Goal: Task Accomplishment & Management: Complete application form

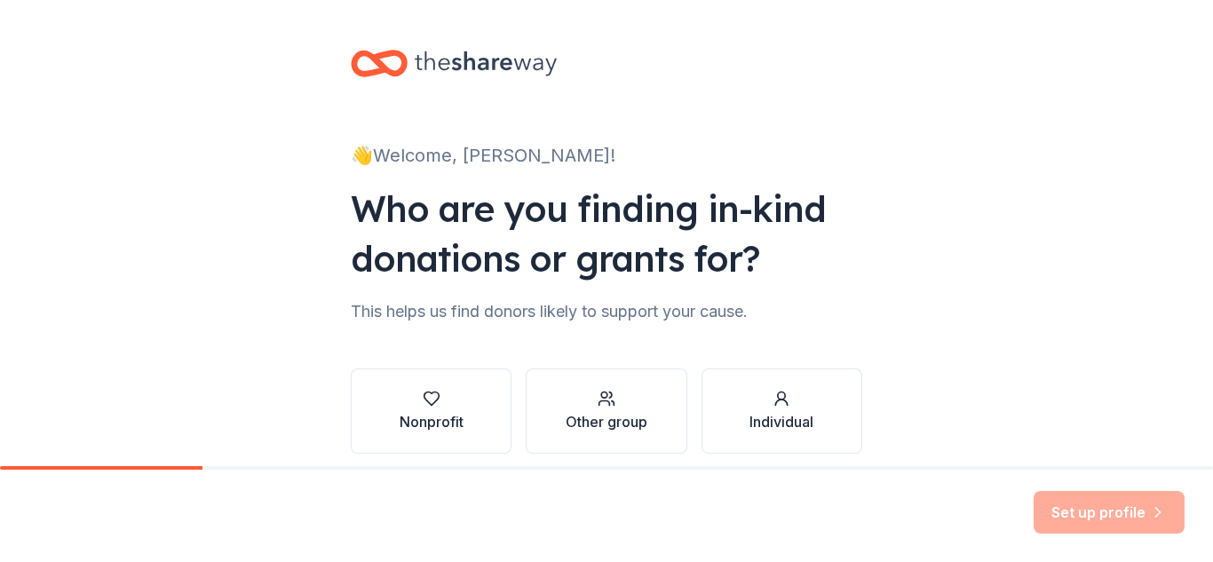
scroll to position [73, 0]
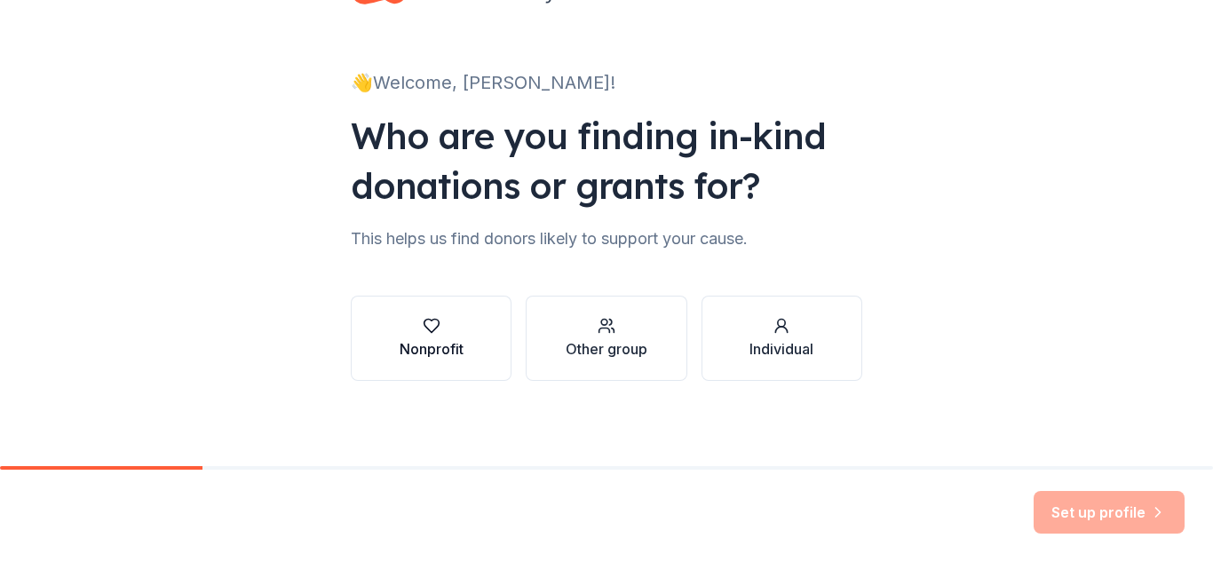
click at [441, 366] on button "Nonprofit" at bounding box center [431, 338] width 161 height 85
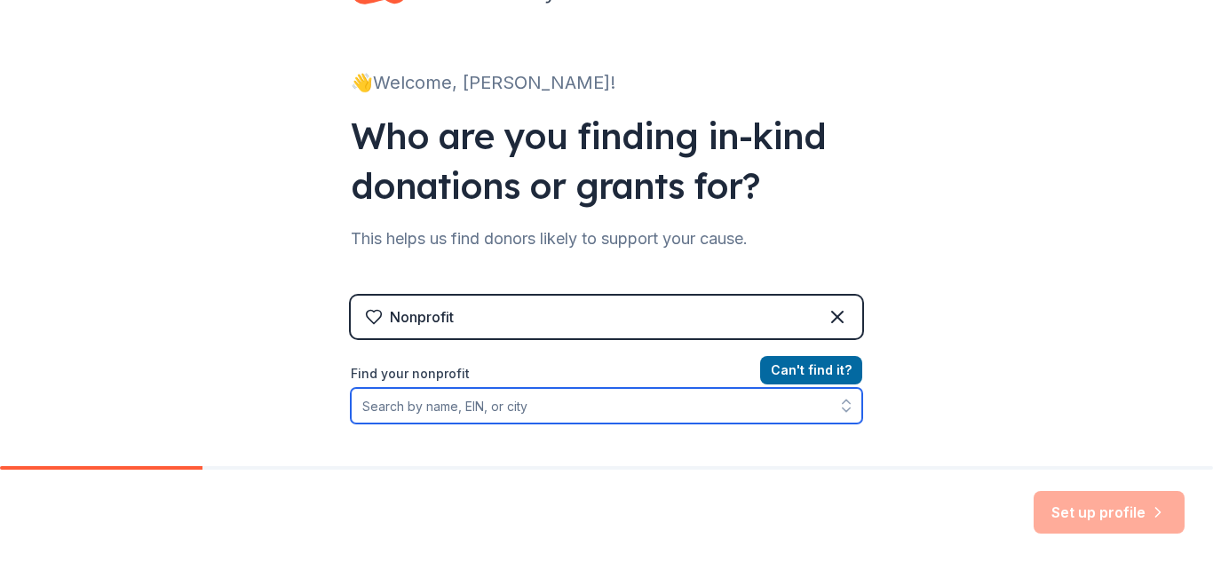
click at [562, 399] on input "Find your nonprofit" at bounding box center [606, 406] width 511 height 36
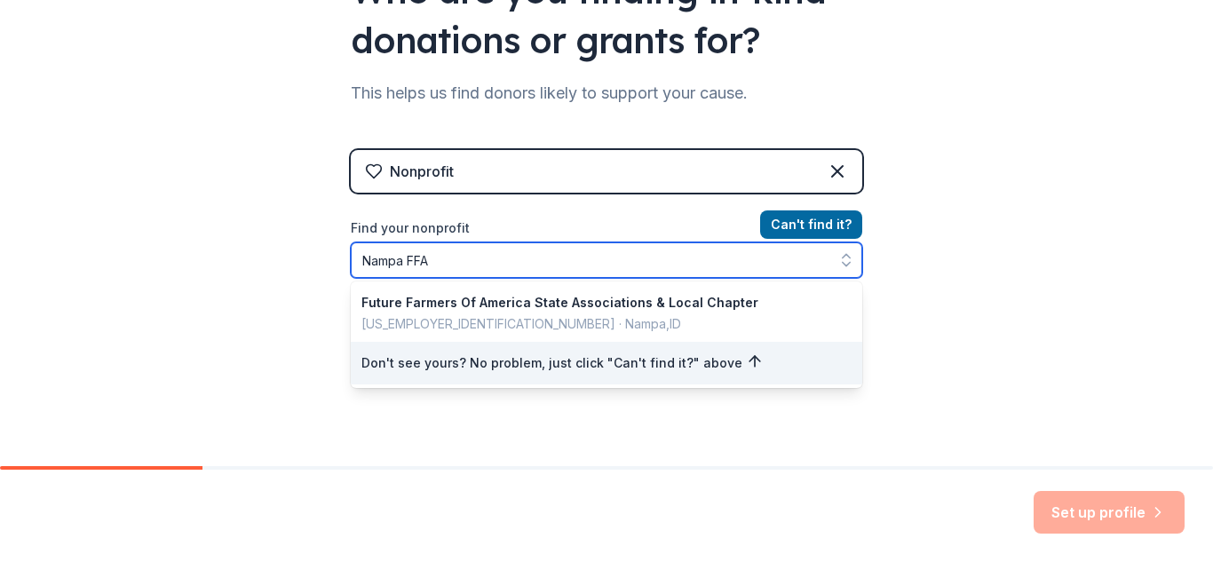
scroll to position [219, 0]
click at [727, 273] on input "Nampa FFA" at bounding box center [606, 260] width 511 height 36
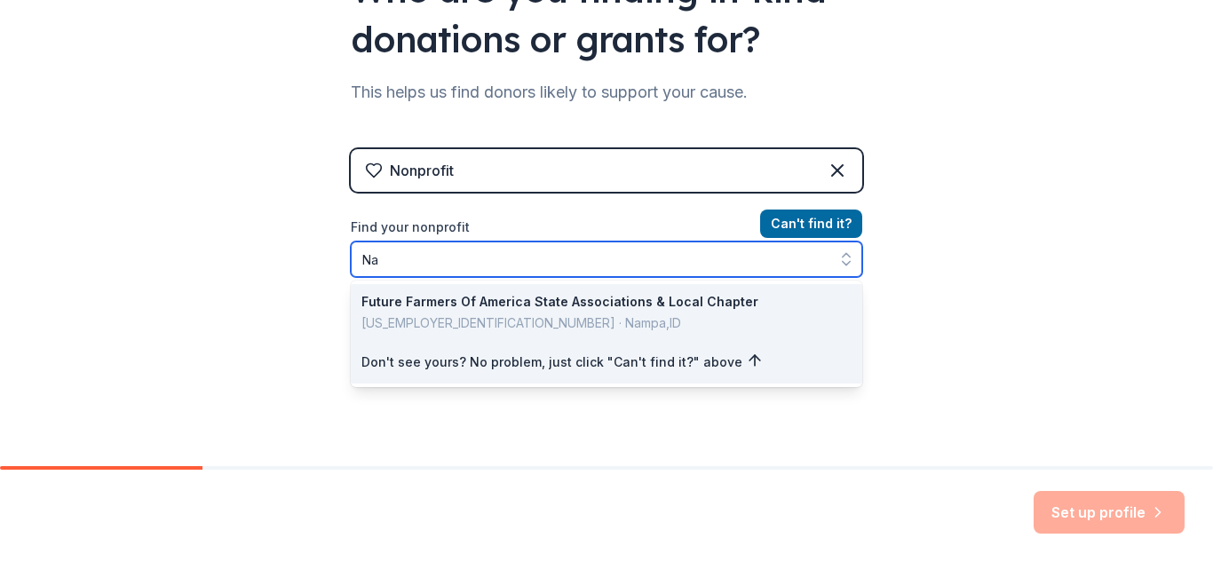
type input "N"
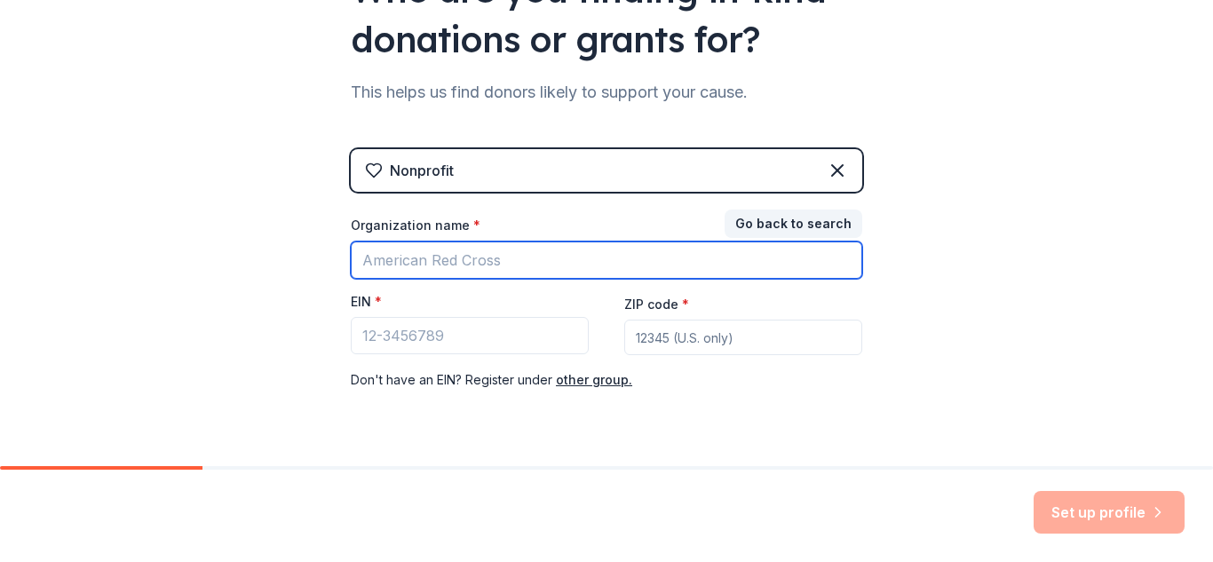
click at [464, 273] on input "Organization name *" at bounding box center [606, 260] width 511 height 37
click at [543, 258] on input "Organization name *" at bounding box center [606, 260] width 511 height 37
type input "Nampa FFA All"
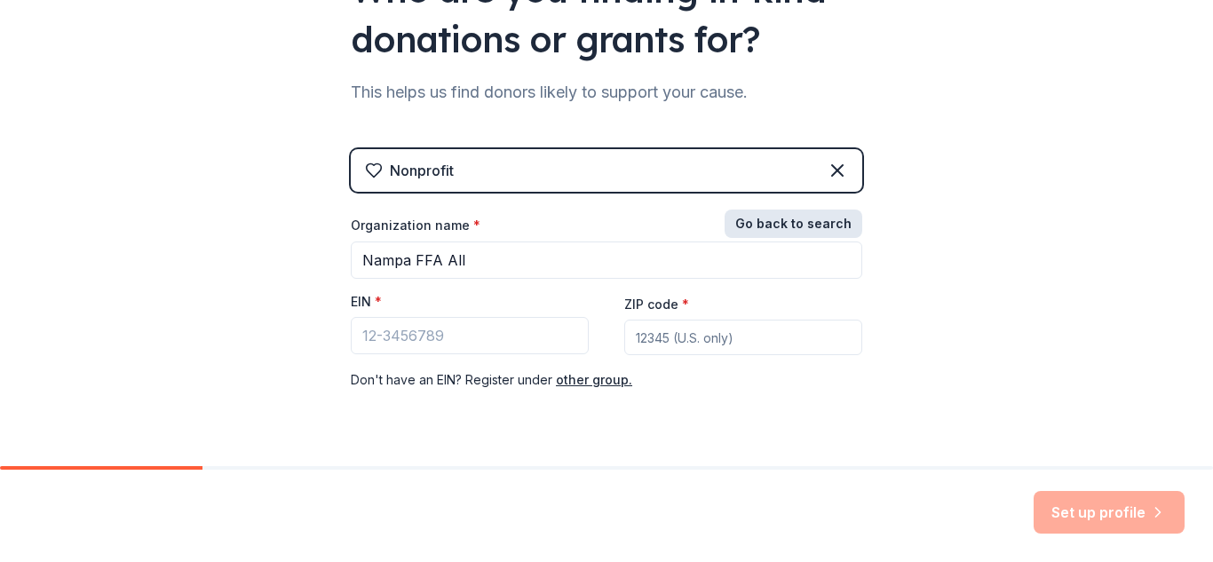
click at [780, 233] on button "Go back to search" at bounding box center [794, 224] width 138 height 28
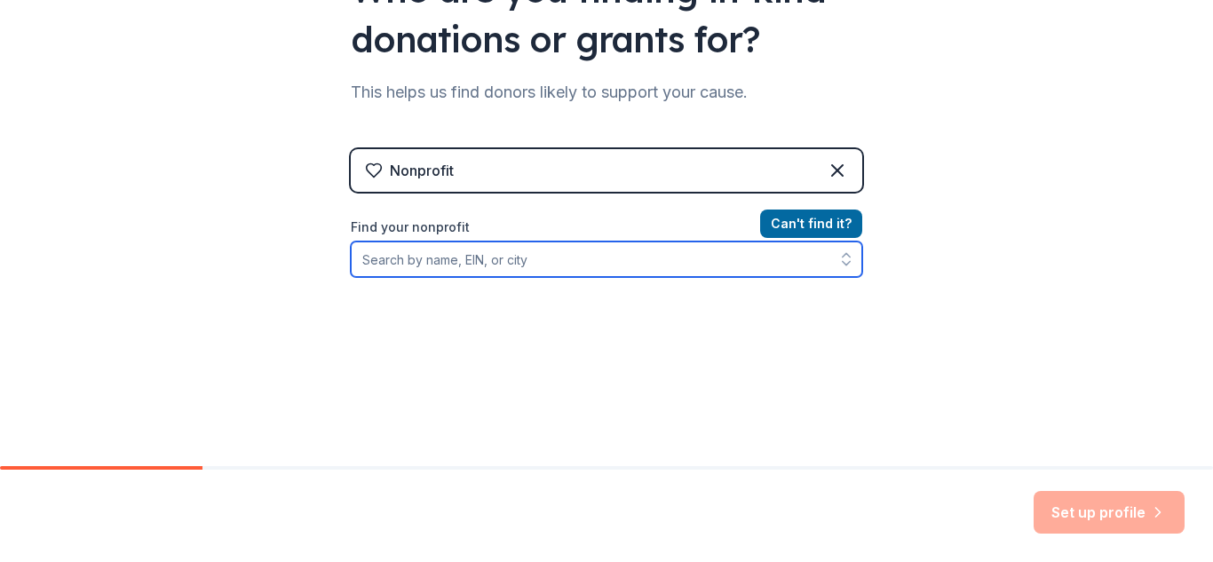
click at [573, 250] on input "Find your nonprofit" at bounding box center [606, 260] width 511 height 36
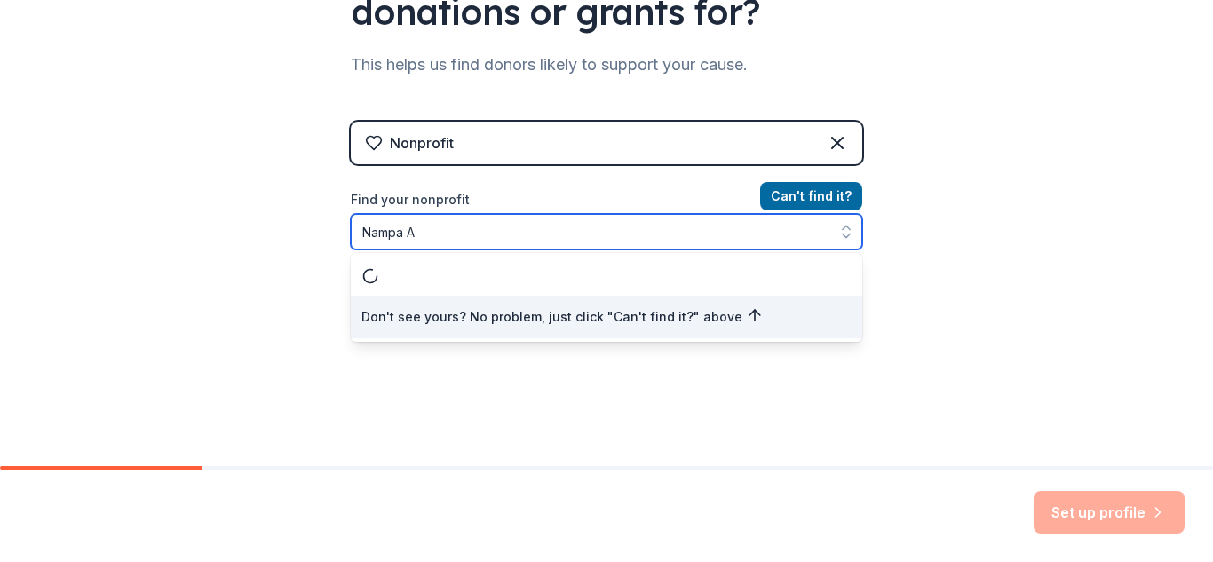
scroll to position [0, 0]
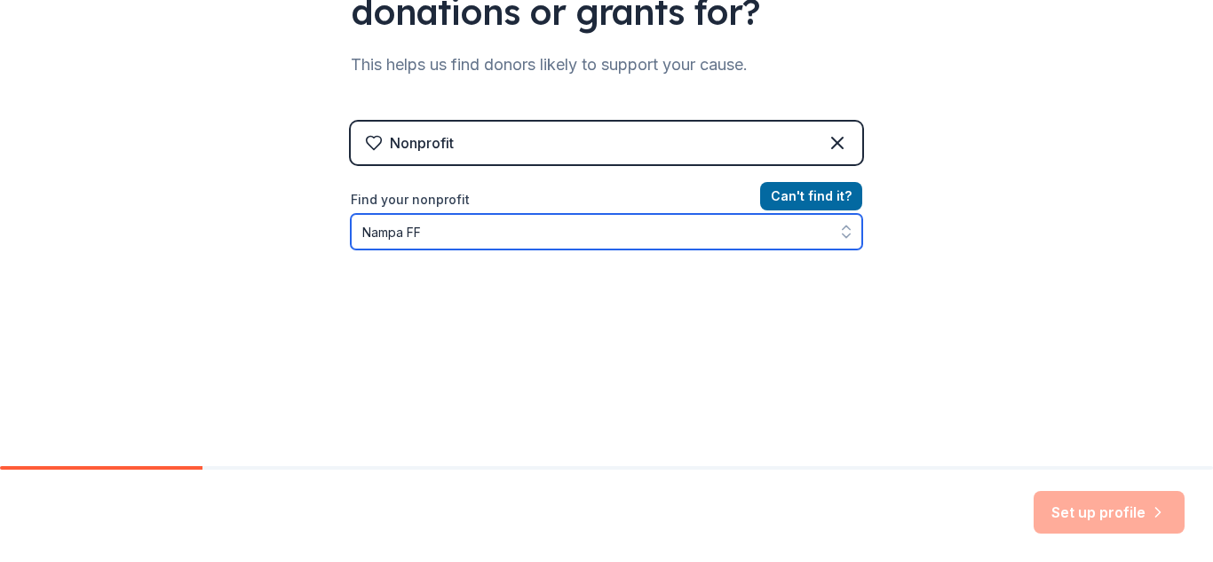
type input "Nampa FFA"
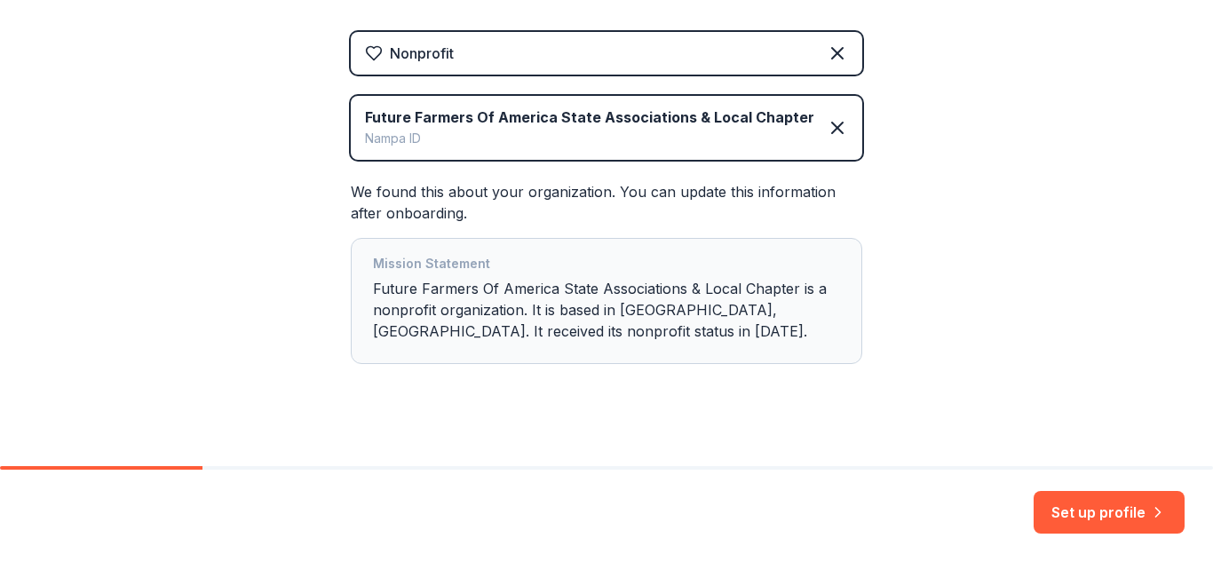
scroll to position [355, 0]
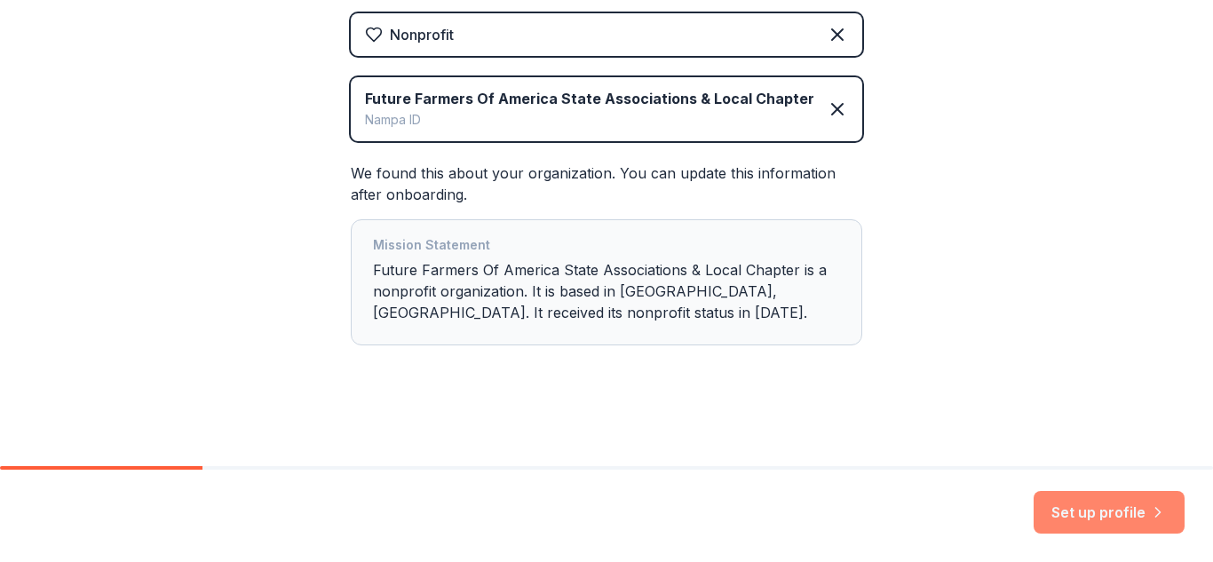
click at [1057, 511] on button "Set up profile" at bounding box center [1109, 512] width 151 height 43
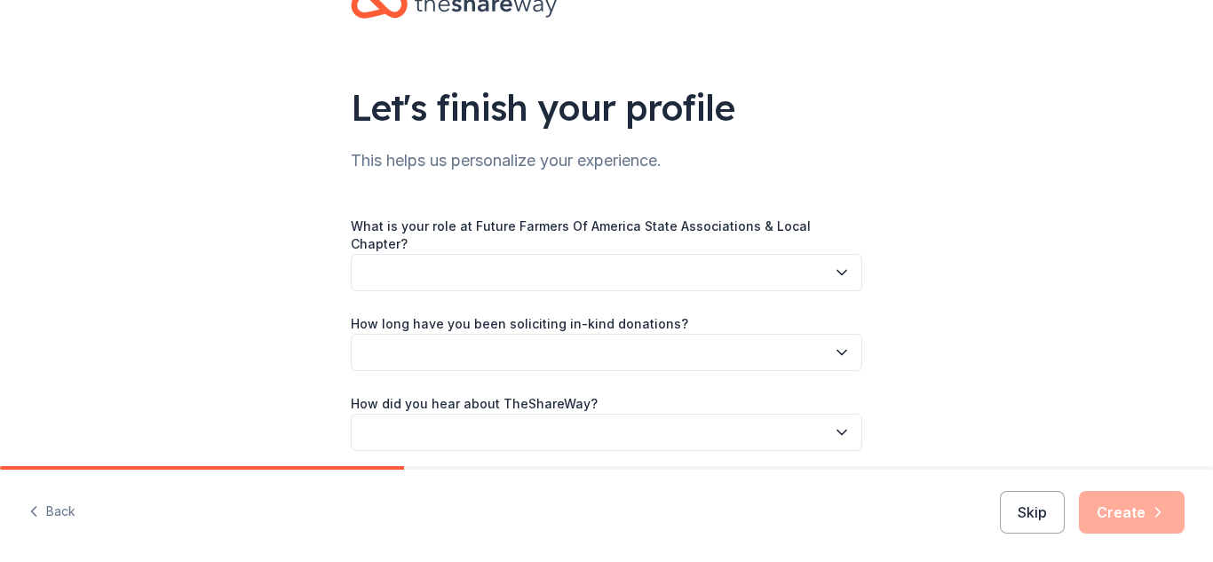
scroll to position [114, 0]
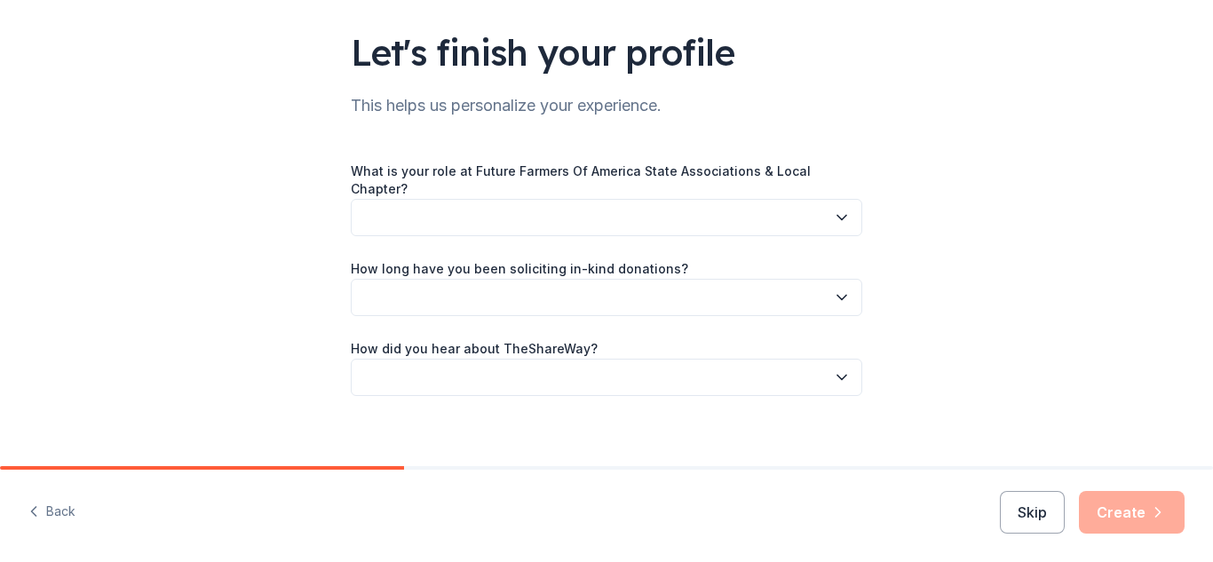
click at [785, 202] on button "button" at bounding box center [606, 217] width 511 height 37
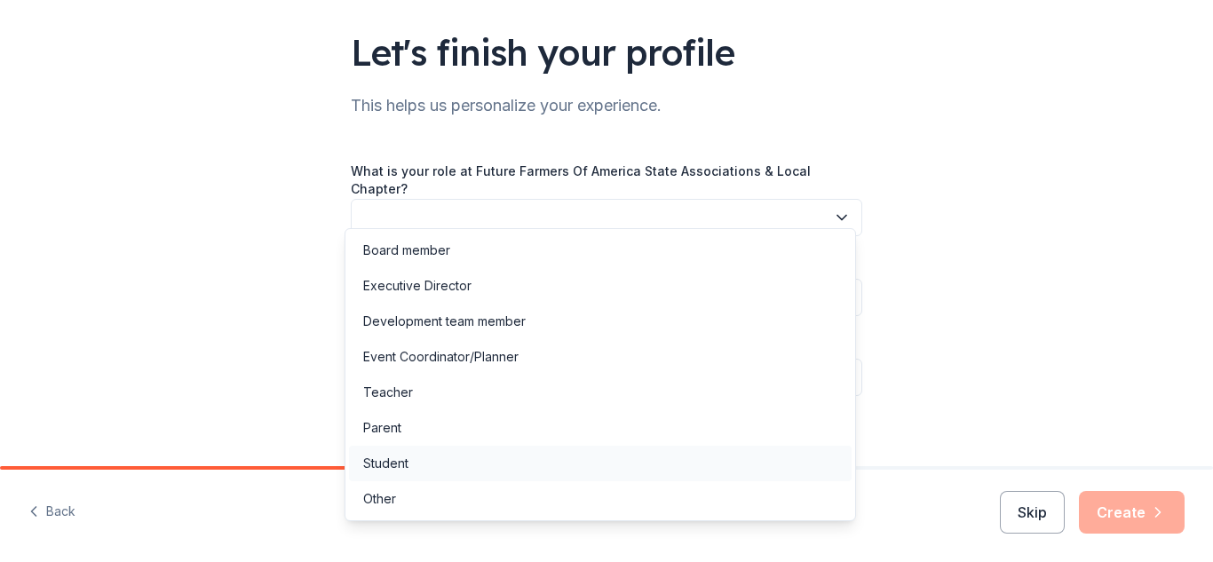
click at [557, 457] on div "Student" at bounding box center [600, 464] width 503 height 36
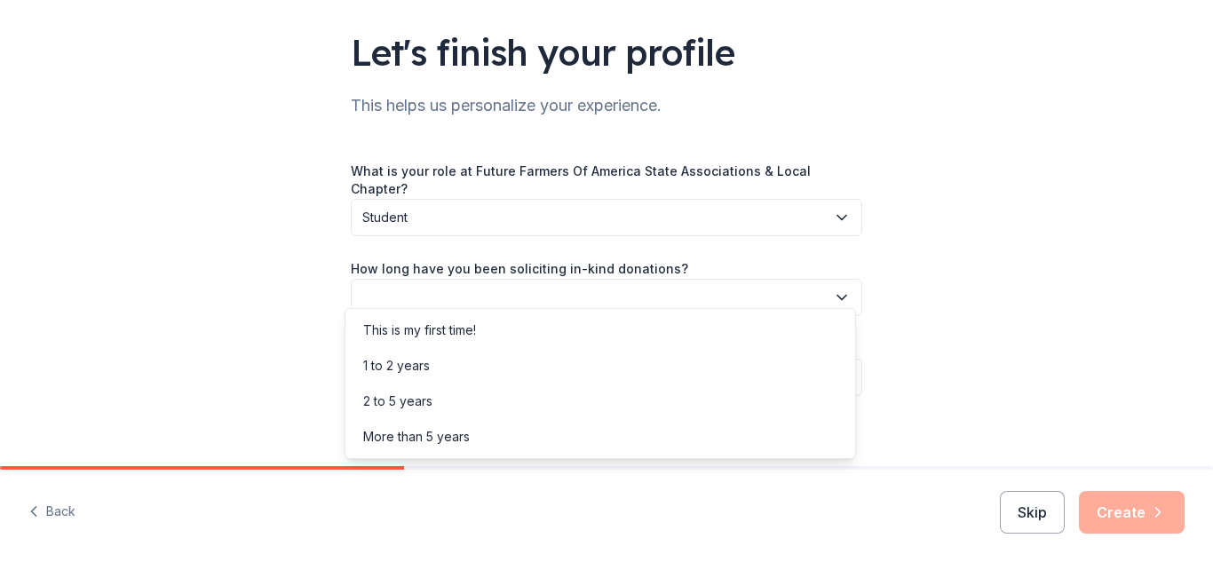
click at [541, 279] on button "button" at bounding box center [606, 297] width 511 height 37
click at [480, 427] on div "More than 5 years" at bounding box center [600, 437] width 503 height 36
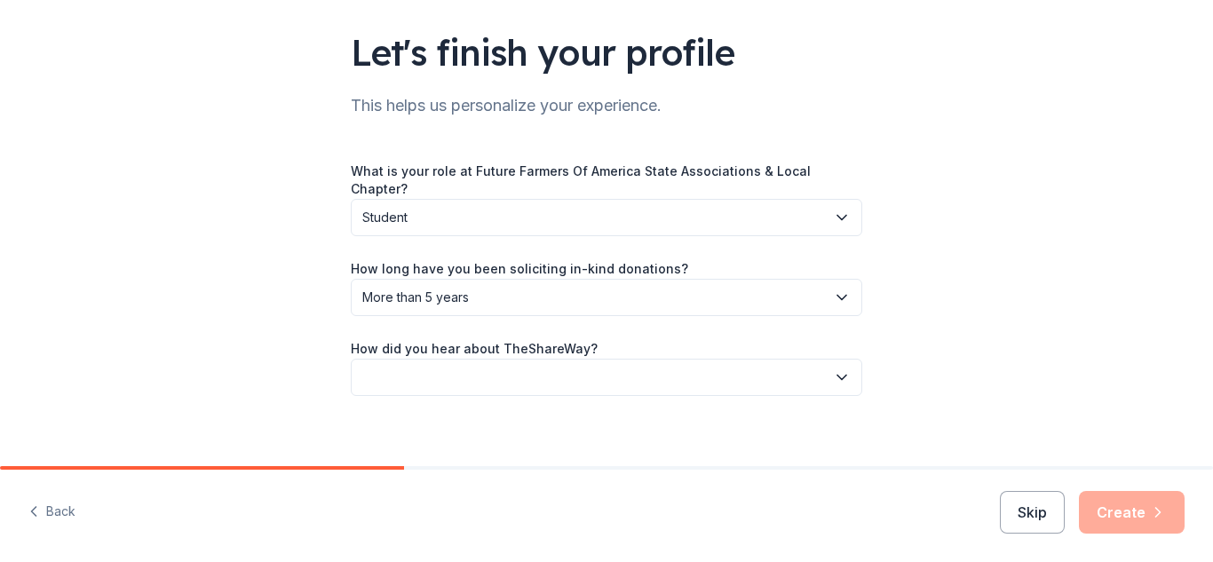
click at [478, 359] on button "button" at bounding box center [606, 377] width 511 height 37
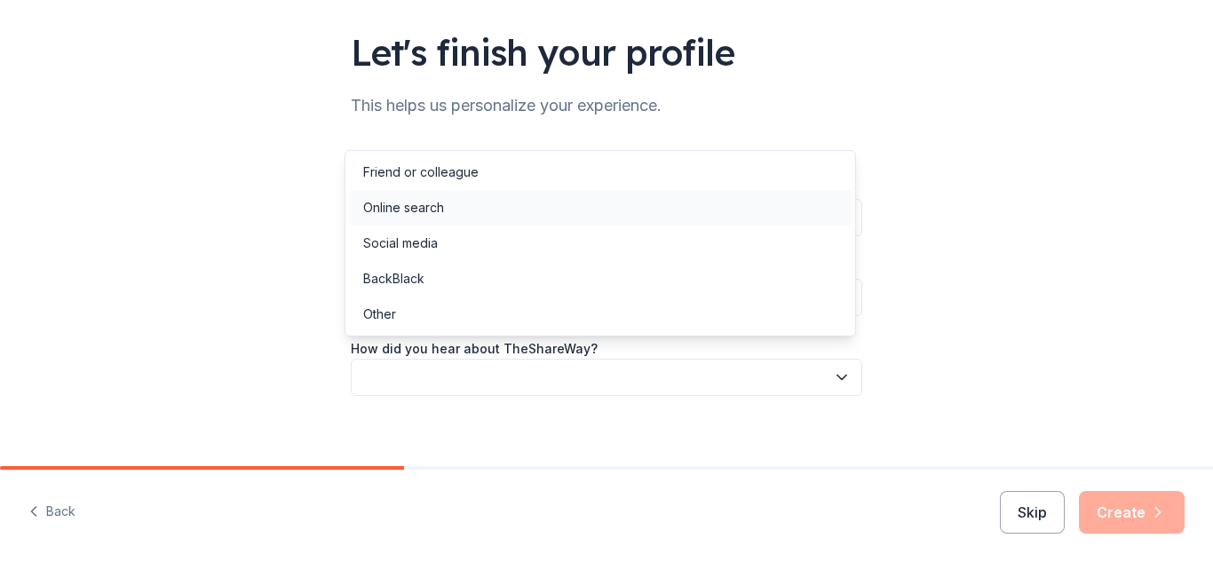
click at [478, 205] on div "Online search" at bounding box center [600, 208] width 503 height 36
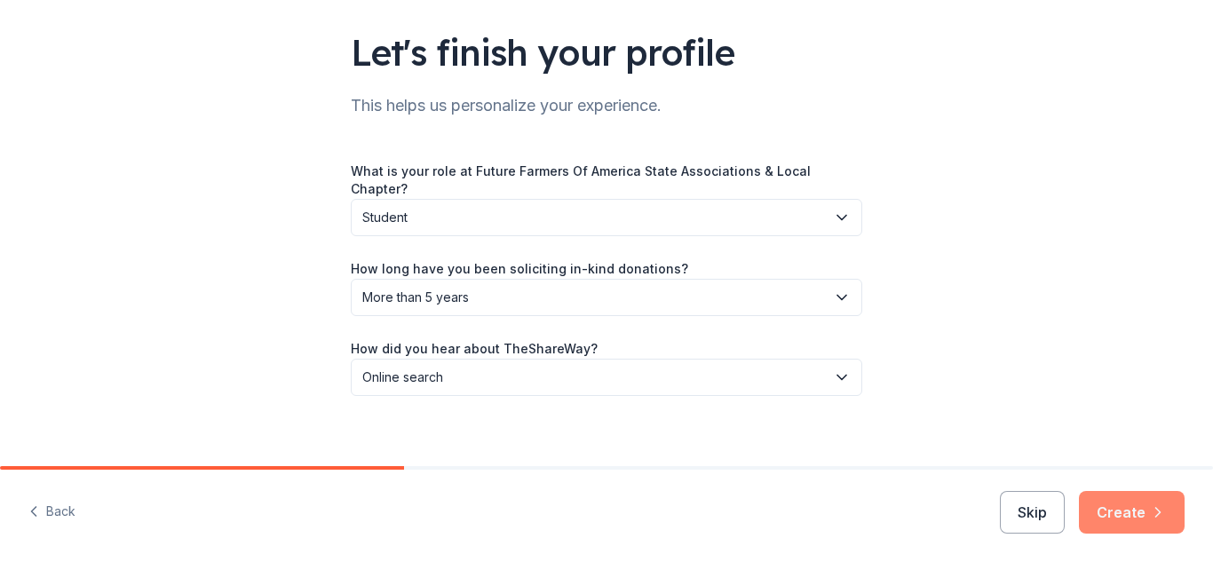
click at [1153, 511] on icon "button" at bounding box center [1158, 512] width 18 height 18
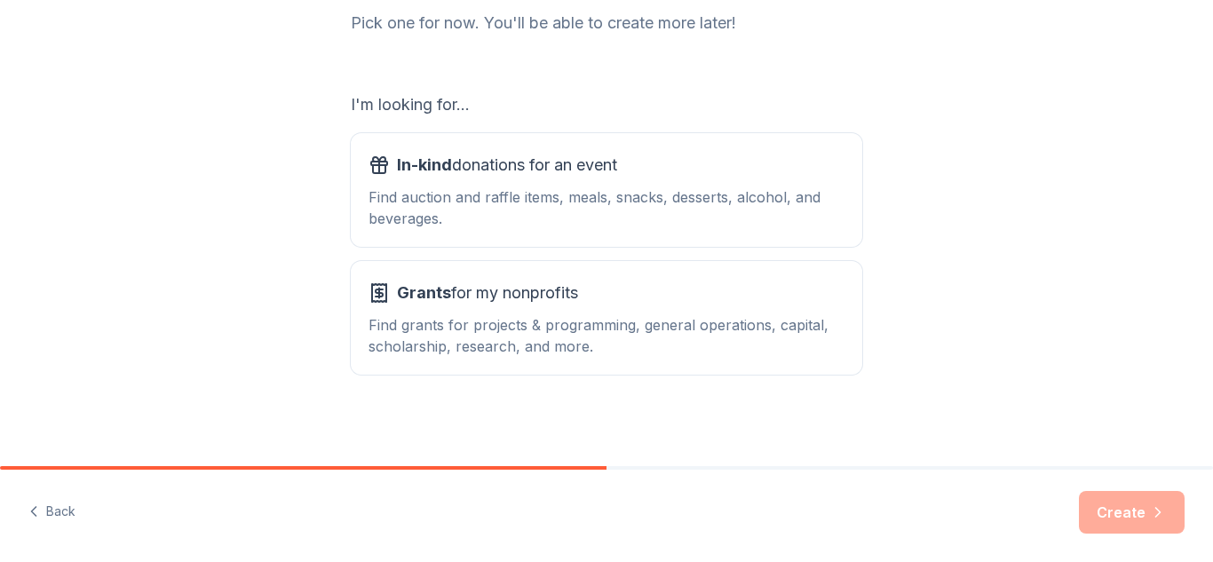
scroll to position [250, 0]
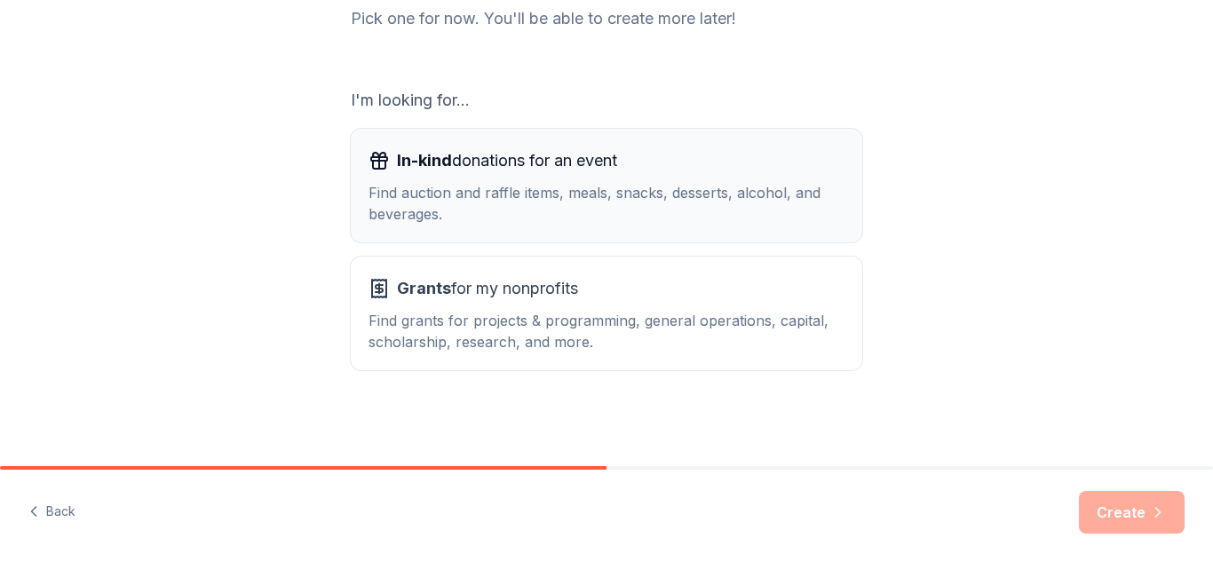
click at [731, 199] on div "Find auction and raffle items, meals, snacks, desserts, alcohol, and beverages." at bounding box center [607, 203] width 476 height 43
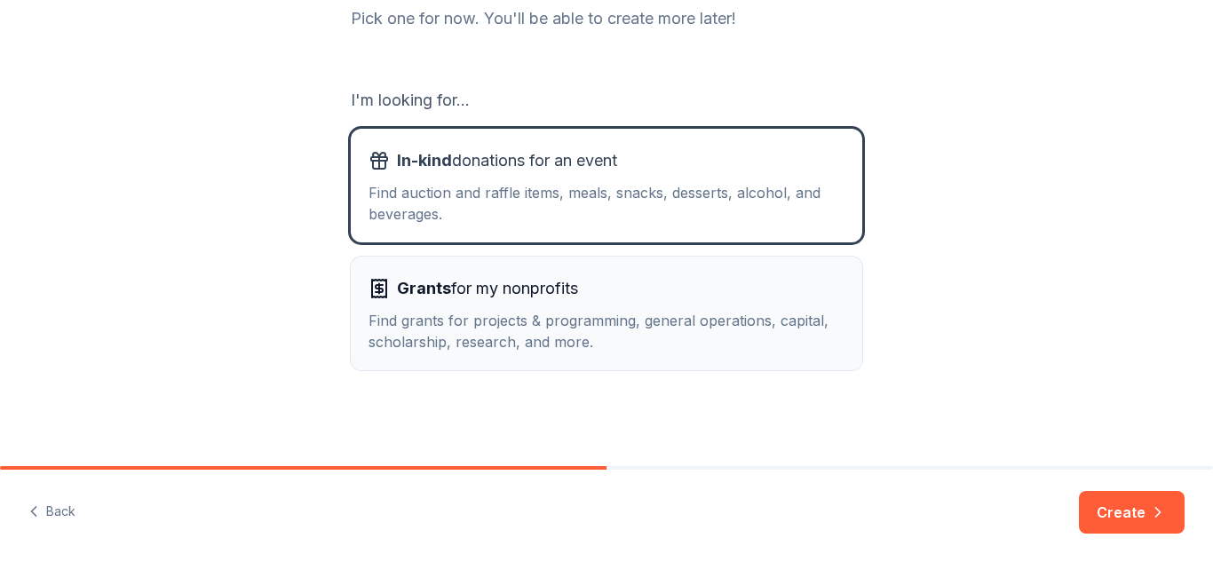
click at [784, 303] on div "Grants for my nonprofits Find grants for projects & programming, general operat…" at bounding box center [607, 313] width 476 height 78
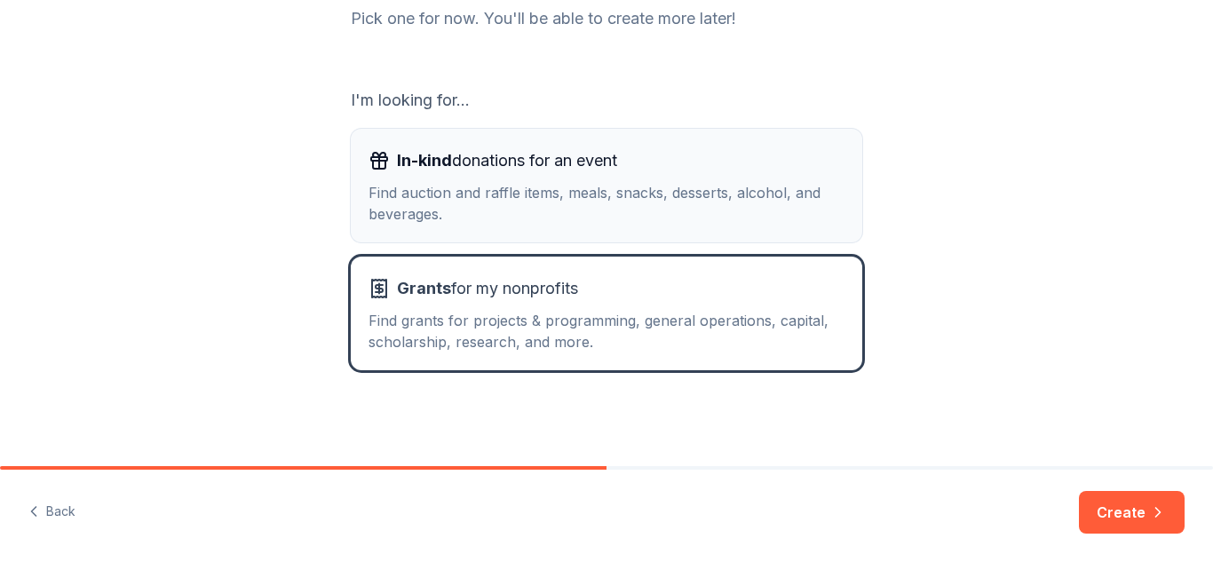
click at [781, 184] on div "Find auction and raffle items, meals, snacks, desserts, alcohol, and beverages." at bounding box center [607, 203] width 476 height 43
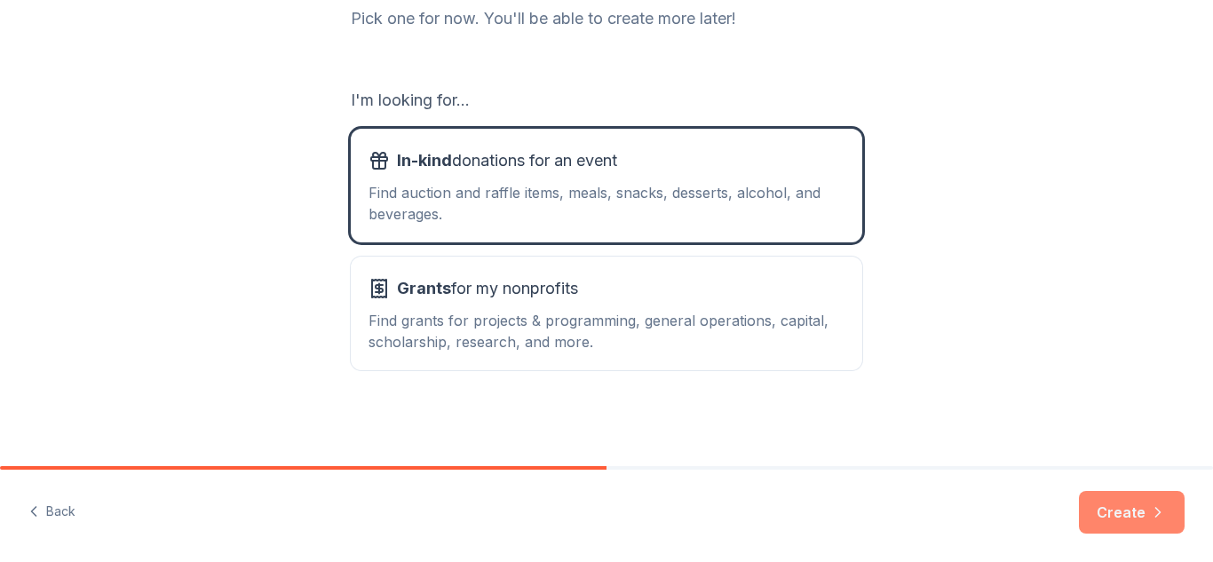
click at [1168, 503] on button "Create" at bounding box center [1132, 512] width 106 height 43
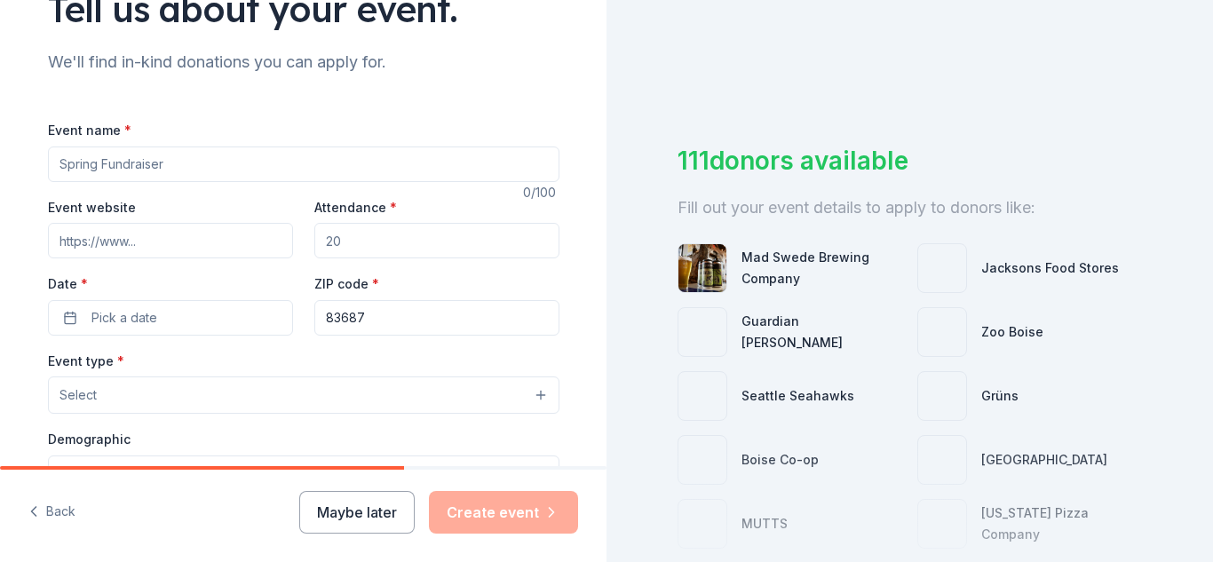
scroll to position [160, 0]
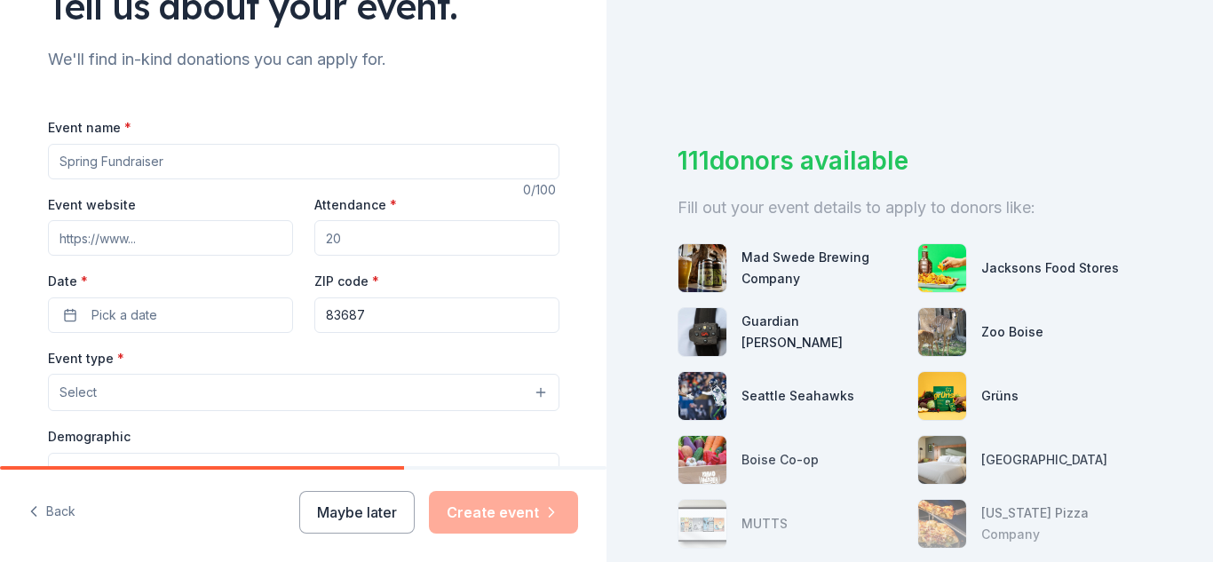
click at [275, 158] on input "Event name *" at bounding box center [303, 162] width 511 height 36
type input "n"
type input "Nampa FFA Alumni Scholarship Auction"
click at [153, 221] on input "Event website" at bounding box center [170, 238] width 245 height 36
click at [127, 232] on input "Event website" at bounding box center [170, 238] width 245 height 36
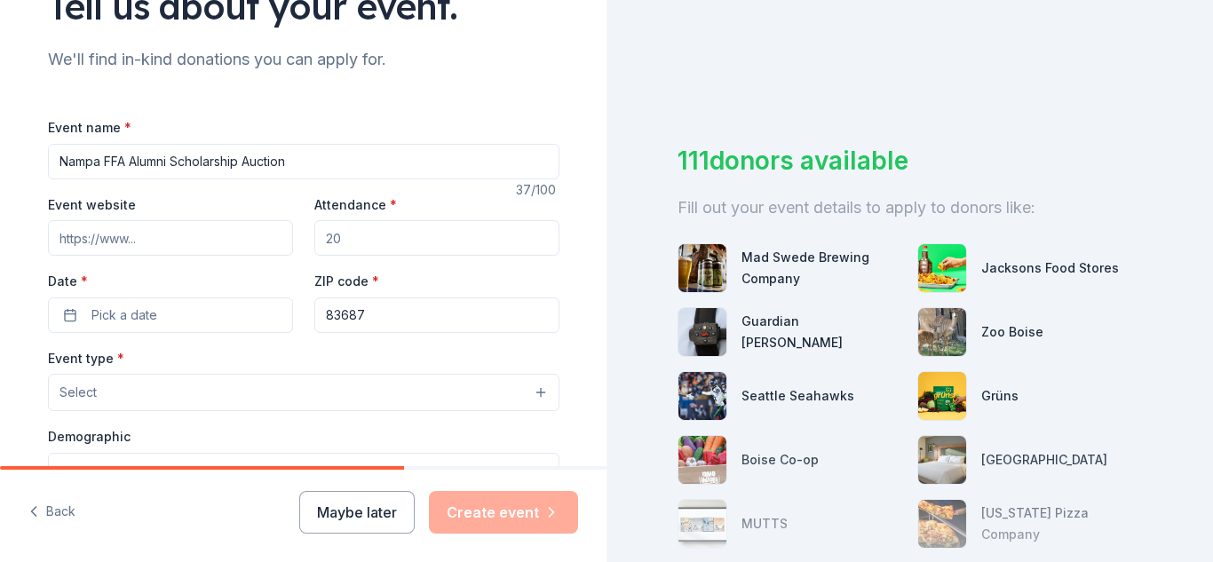
click at [380, 232] on input "Attendance *" at bounding box center [436, 238] width 245 height 36
type input "5"
type input "500"
click at [115, 312] on span "Pick a date" at bounding box center [124, 315] width 66 height 21
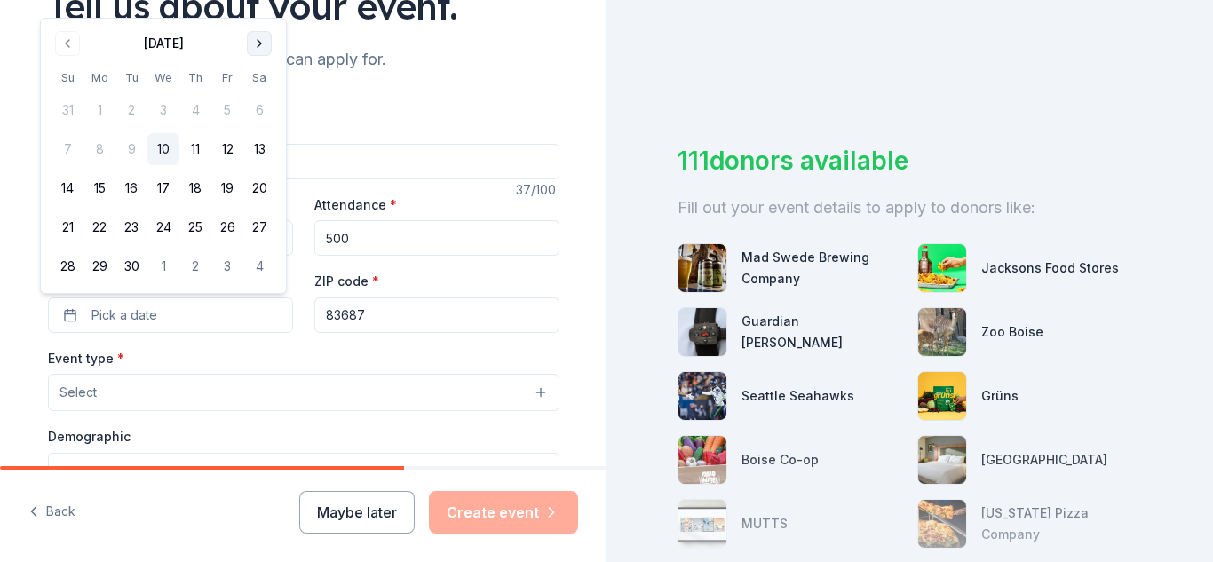
click at [255, 49] on button "Go to next month" at bounding box center [259, 43] width 25 height 25
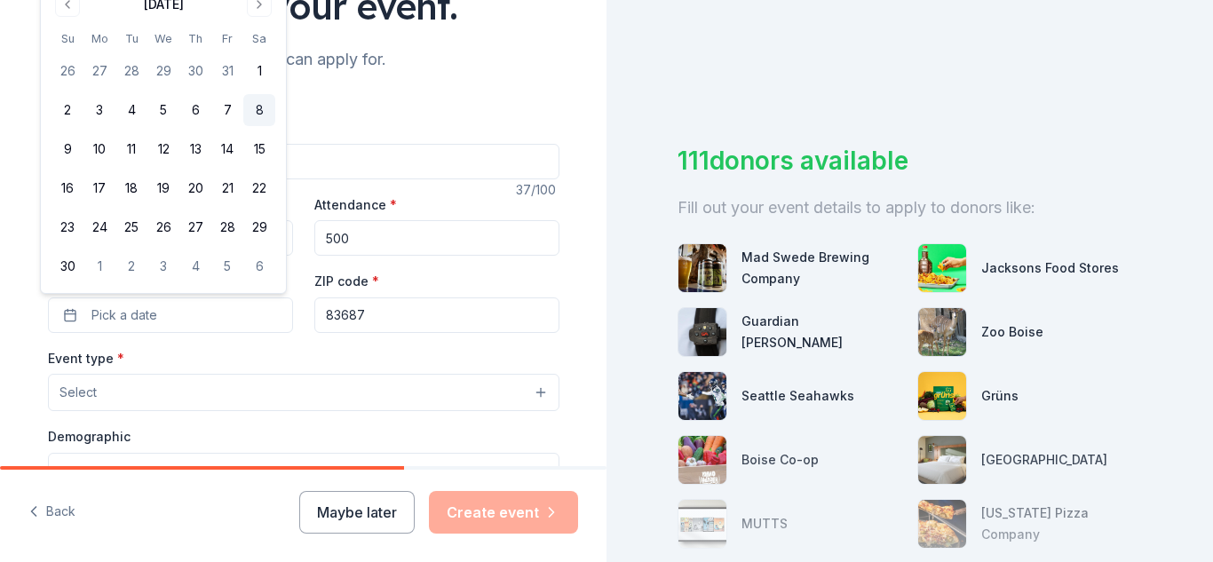
click at [258, 115] on button "8" at bounding box center [259, 110] width 32 height 32
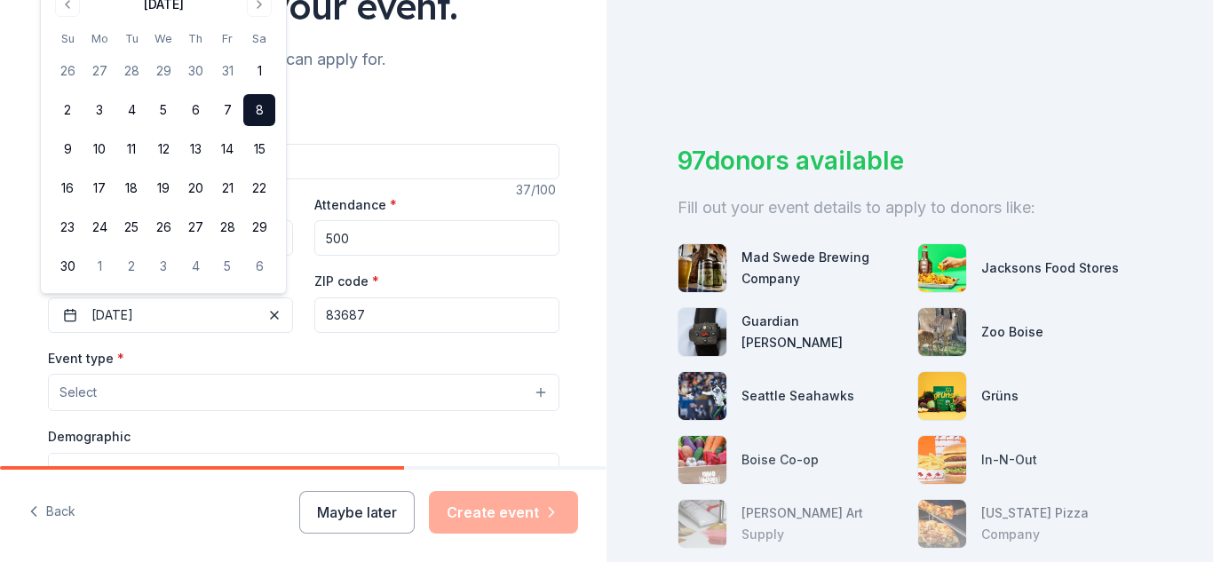
click at [398, 407] on button "Select" at bounding box center [303, 392] width 511 height 37
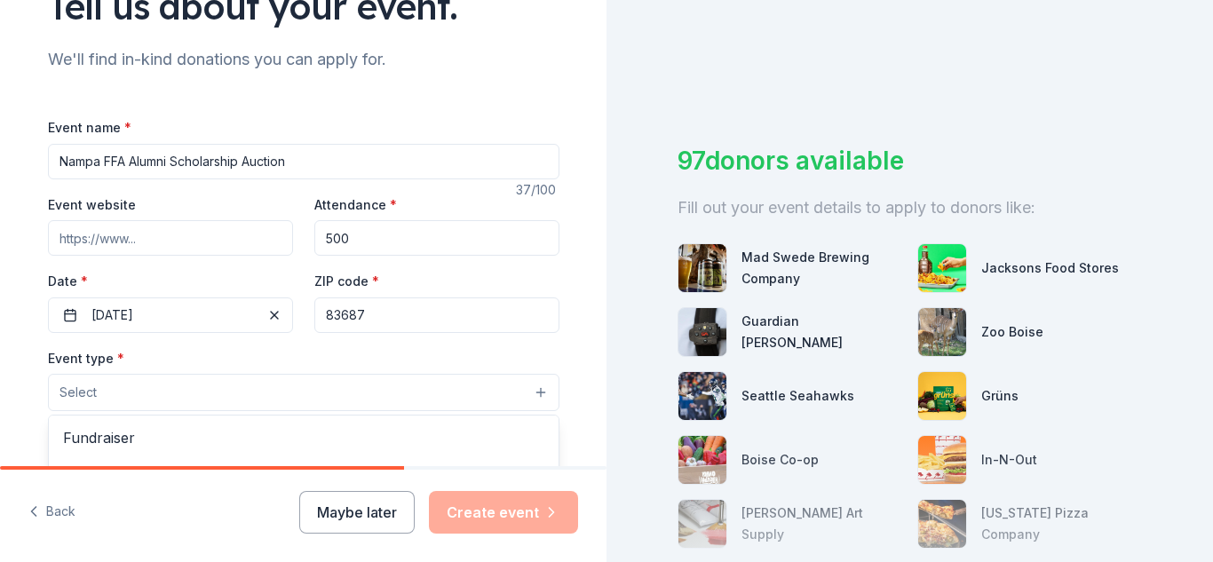
click at [214, 245] on div "Event name * Nampa FFA Alumni Scholarship Auction 37 /100 Event website Attenda…" at bounding box center [303, 526] width 511 height 820
click at [186, 224] on input "Event website" at bounding box center [170, 238] width 245 height 36
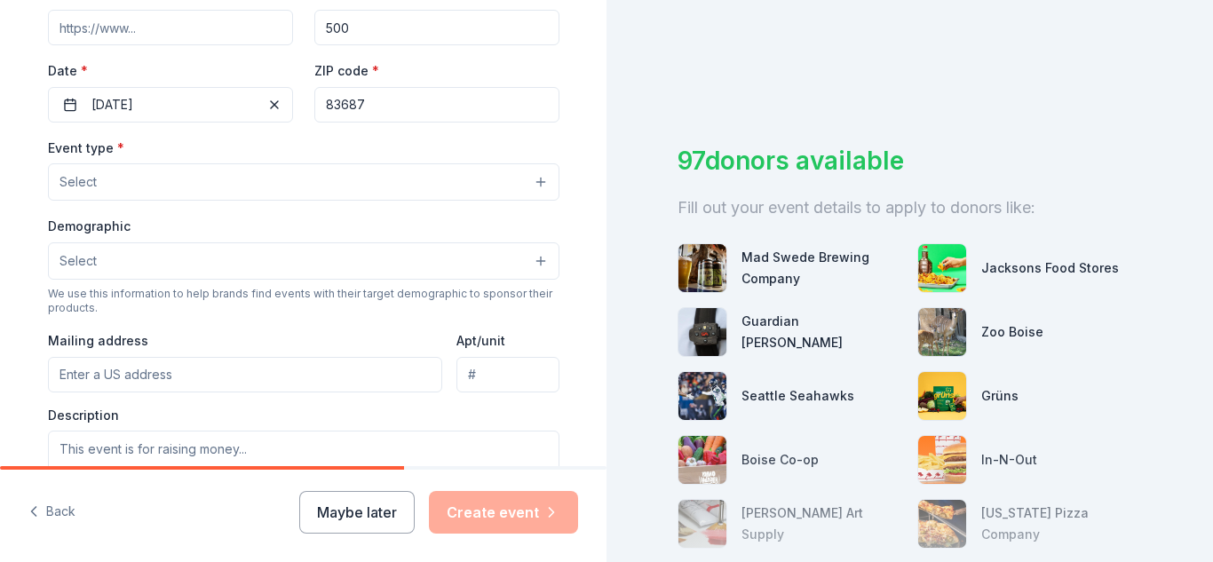
scroll to position [375, 0]
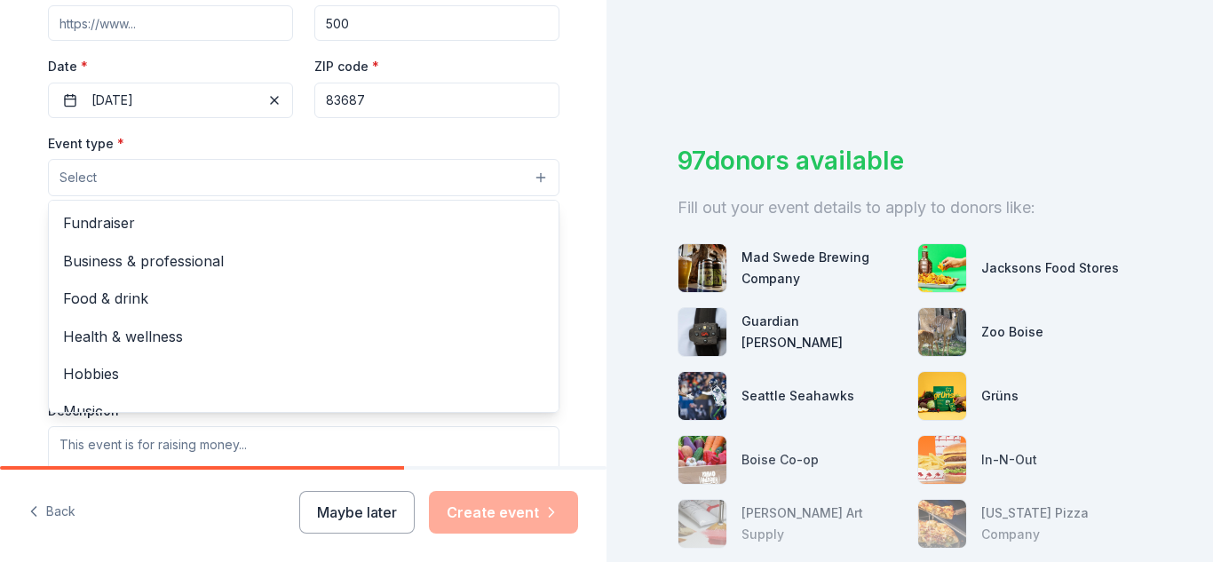
click at [496, 170] on button "Select" at bounding box center [303, 177] width 511 height 37
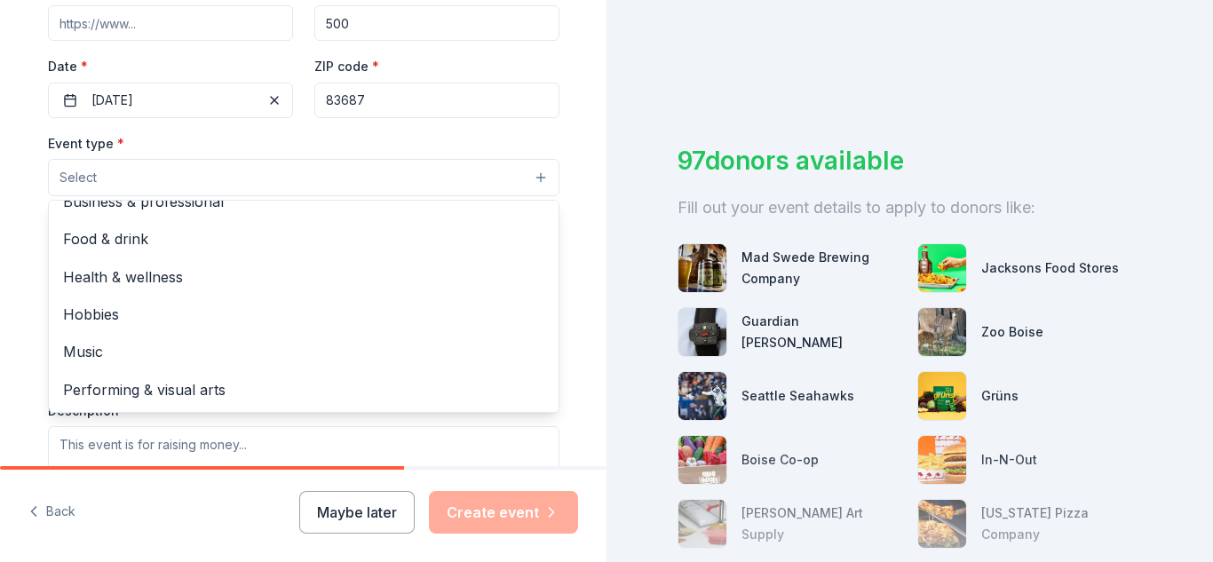
scroll to position [0, 0]
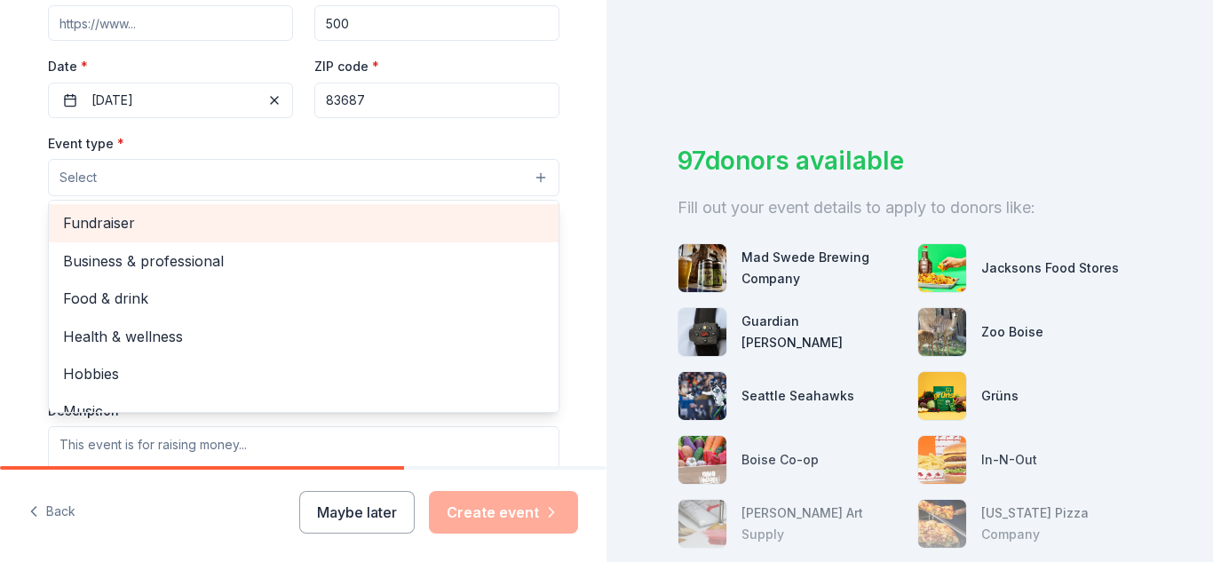
click at [263, 215] on span "Fundraiser" at bounding box center [303, 222] width 481 height 23
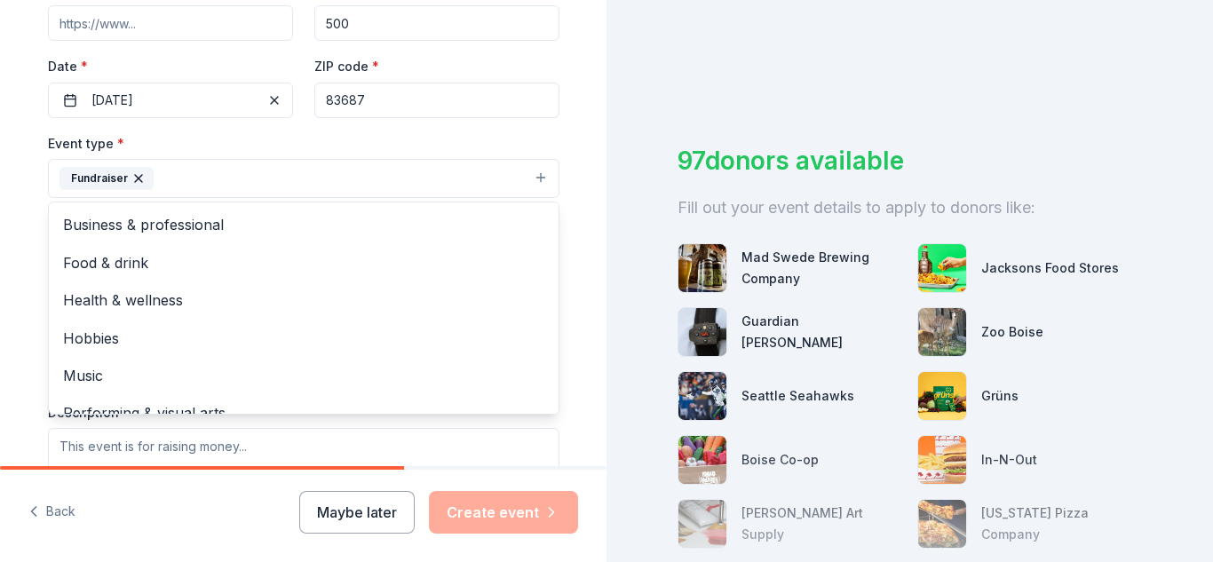
click at [574, 241] on div "Tell us about your event. We'll find in-kind donations you can apply for. Event…" at bounding box center [304, 217] width 568 height 1184
click at [472, 184] on button "Fundraiser" at bounding box center [303, 178] width 511 height 39
click at [567, 258] on div "Tell us about your event. We'll find in-kind donations you can apply for. Event…" at bounding box center [304, 217] width 568 height 1184
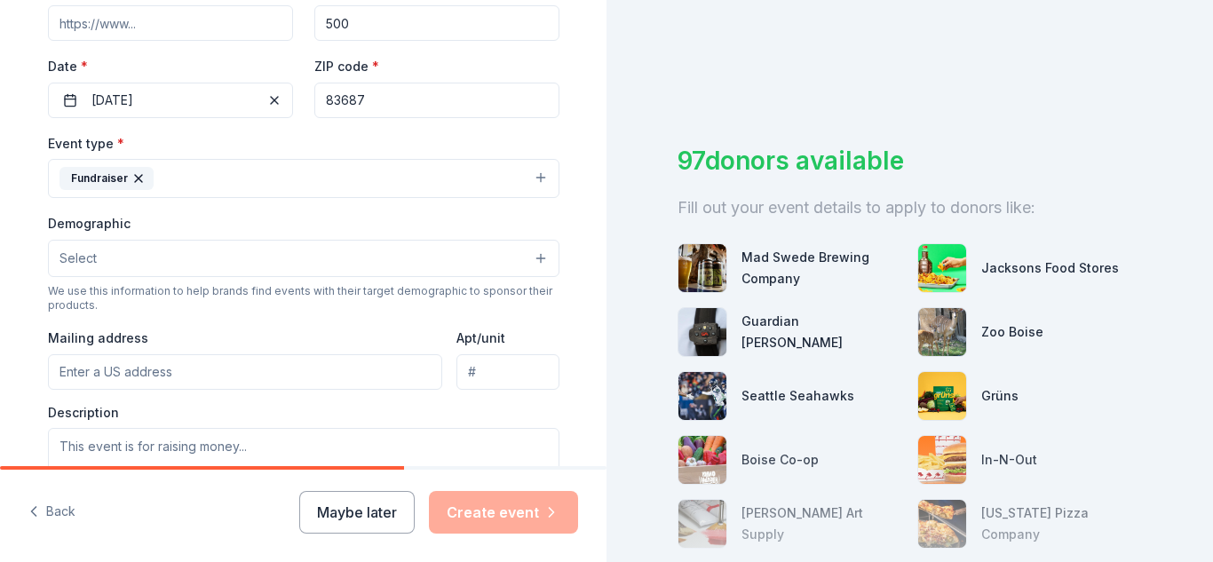
click at [347, 266] on button "Select" at bounding box center [303, 258] width 511 height 37
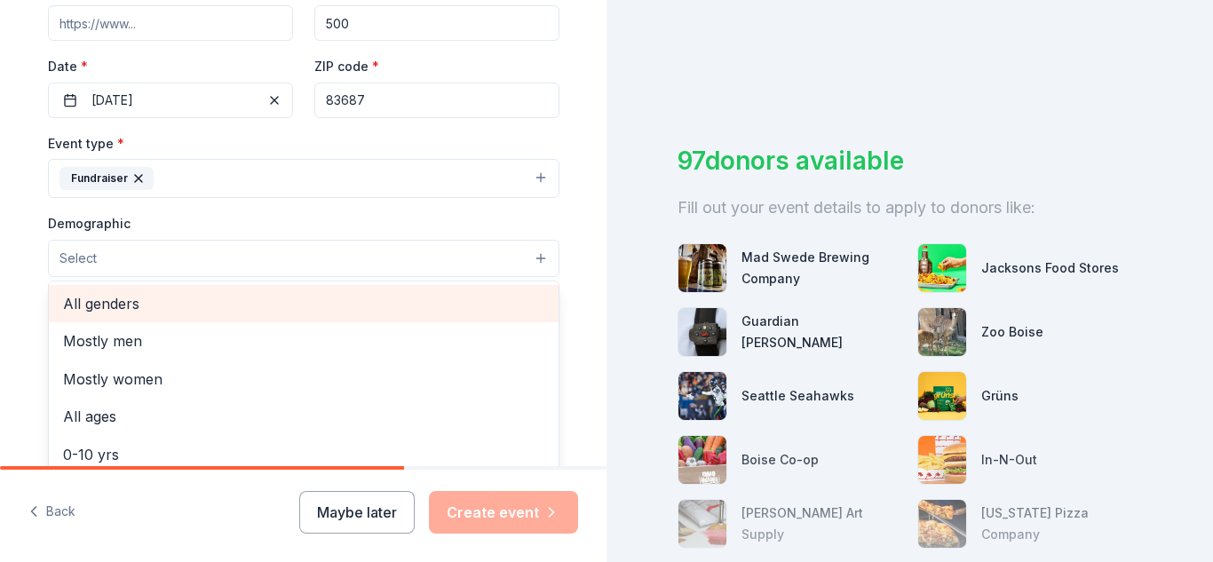
click at [401, 310] on span "All genders" at bounding box center [303, 303] width 481 height 23
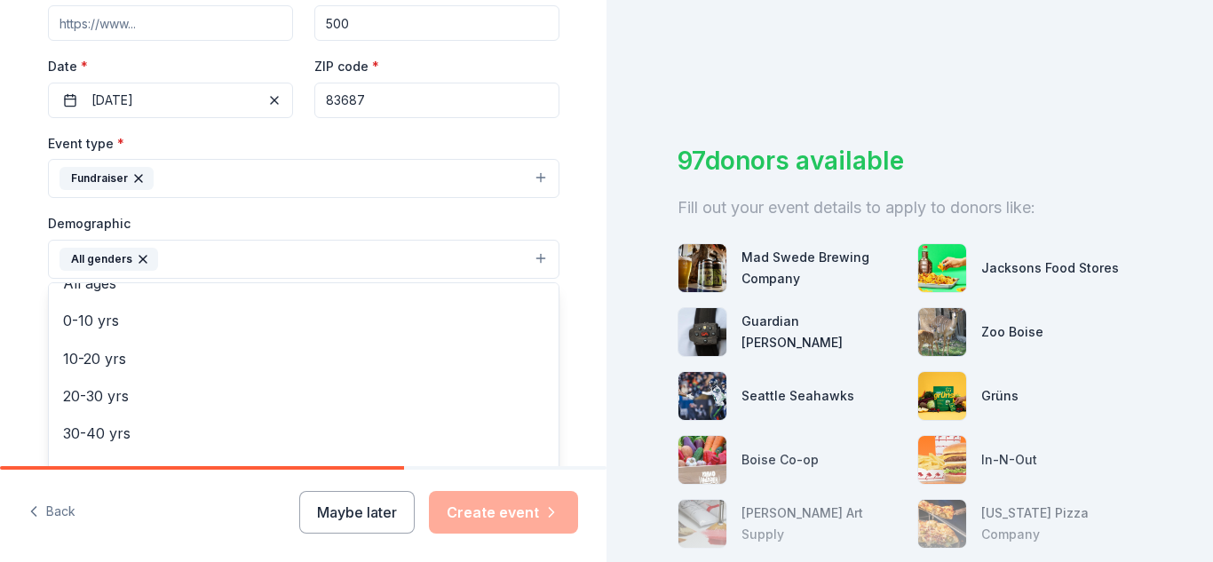
scroll to position [54, 0]
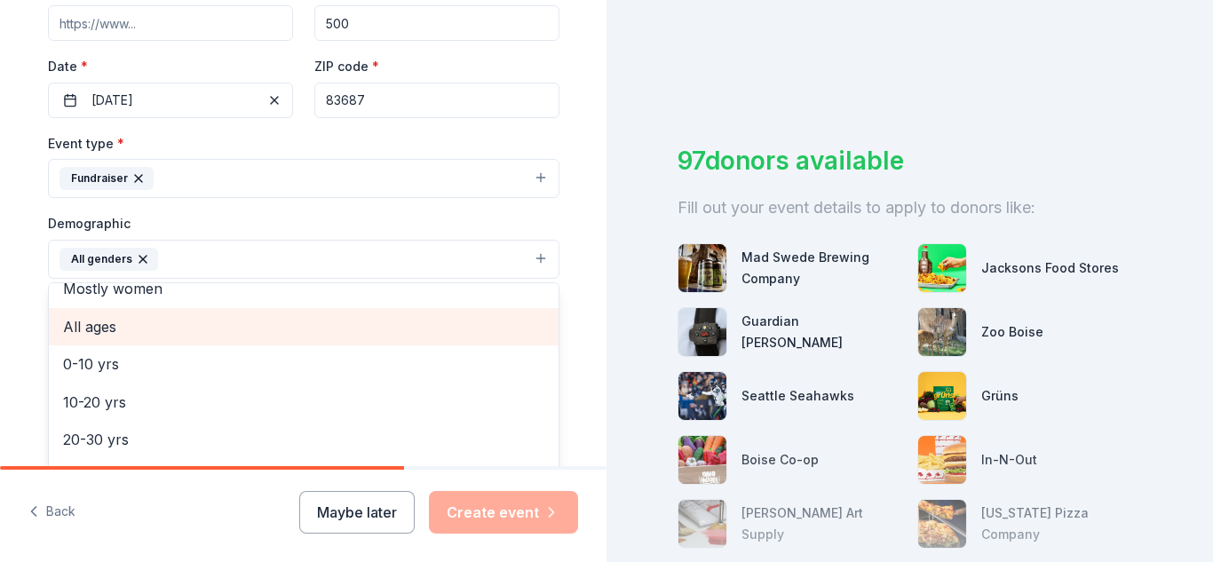
click at [212, 317] on span "All ages" at bounding box center [303, 326] width 481 height 23
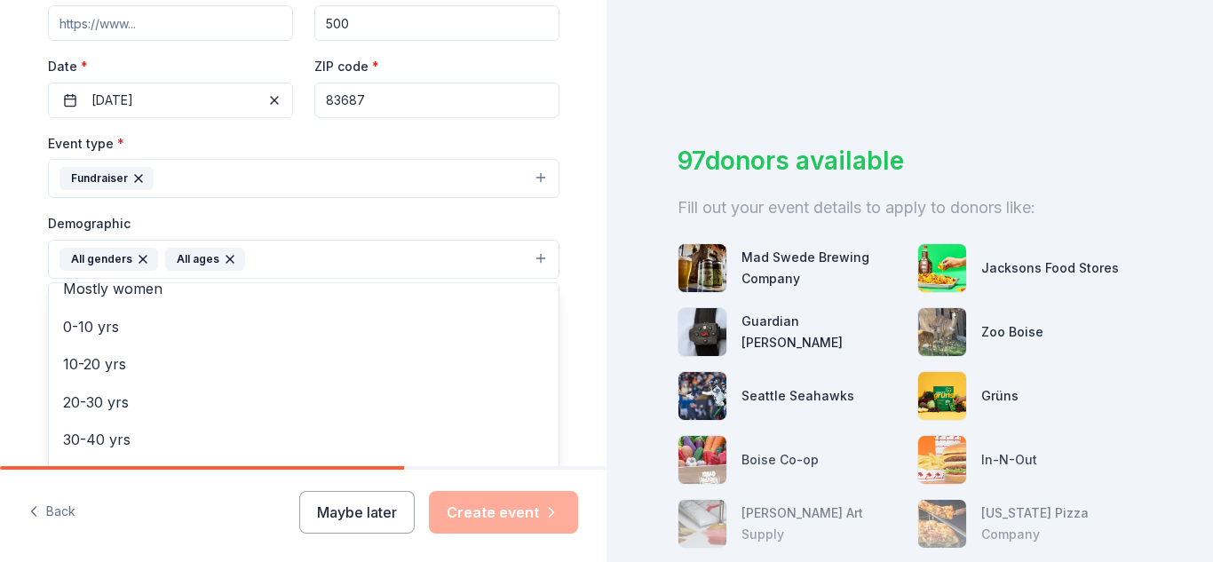
click at [574, 387] on div "Tell us about your event. We'll find in-kind donations you can apply for. Event…" at bounding box center [304, 217] width 568 height 1185
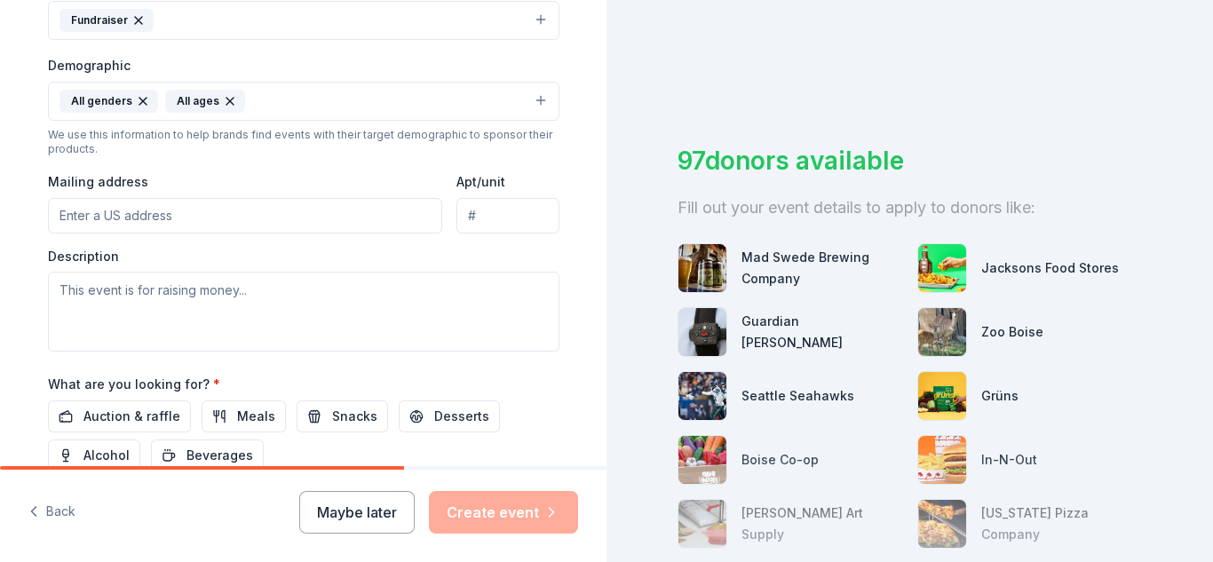
scroll to position [547, 0]
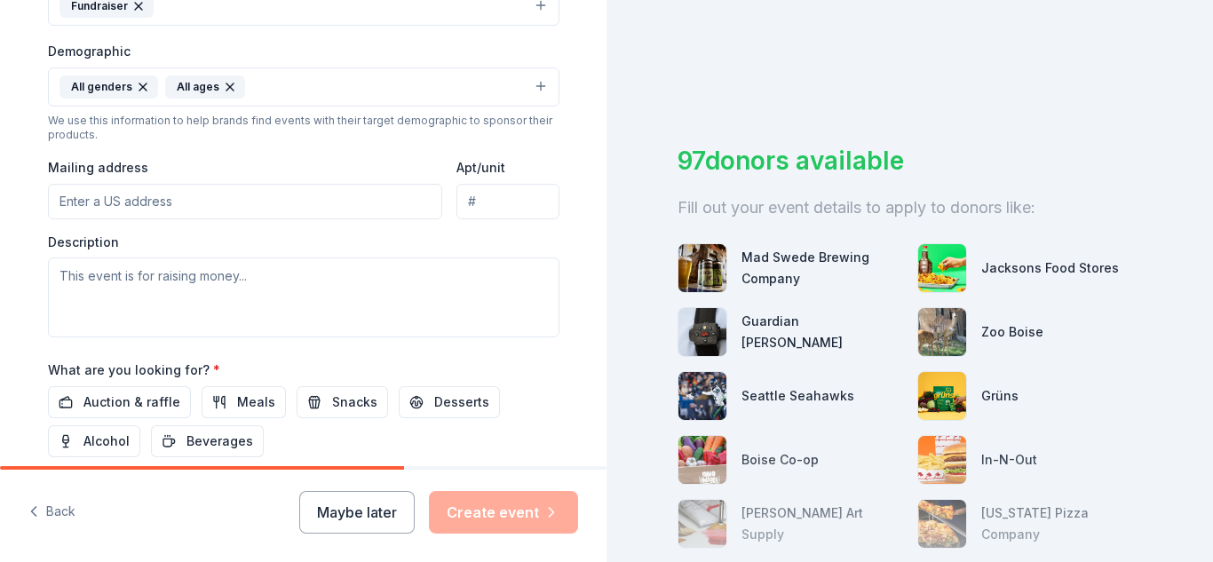
click at [309, 210] on input "Mailing address" at bounding box center [245, 202] width 395 height 36
type input "301 South Happy Valley Road, Nampa, ID, 83686"
click at [491, 194] on input "Apt/unit" at bounding box center [507, 202] width 102 height 36
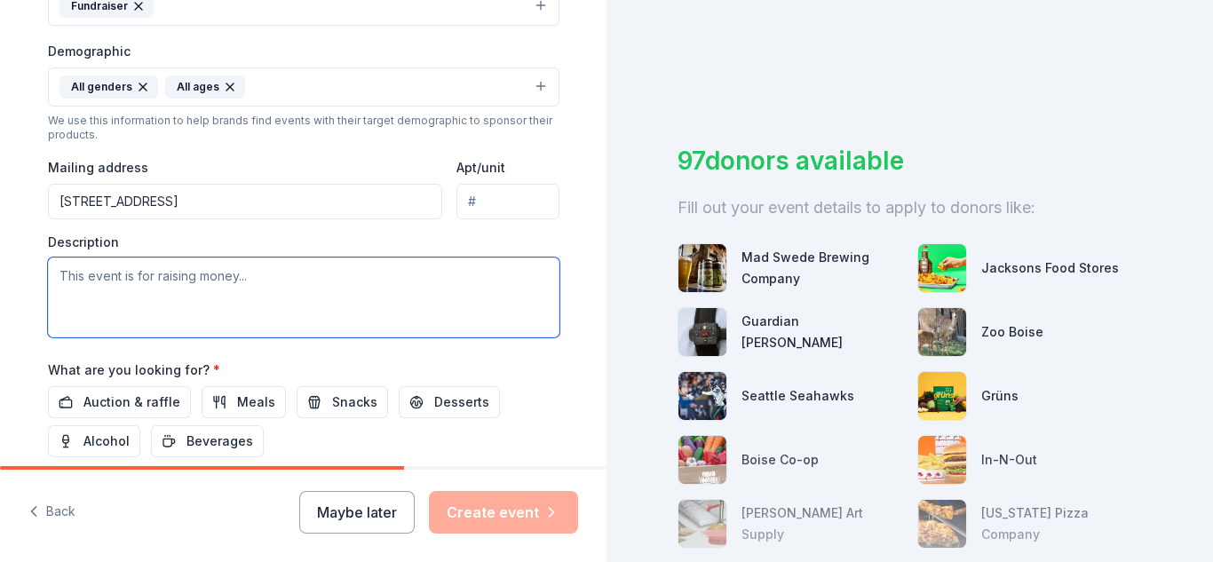
click at [288, 300] on textarea at bounding box center [303, 298] width 511 height 80
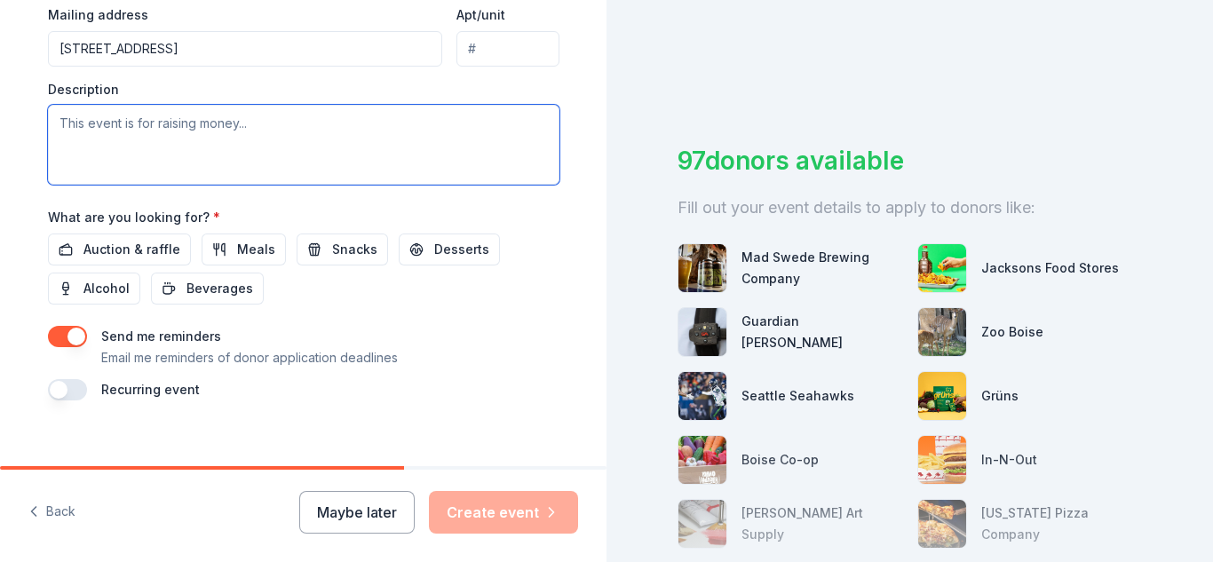
scroll to position [695, 0]
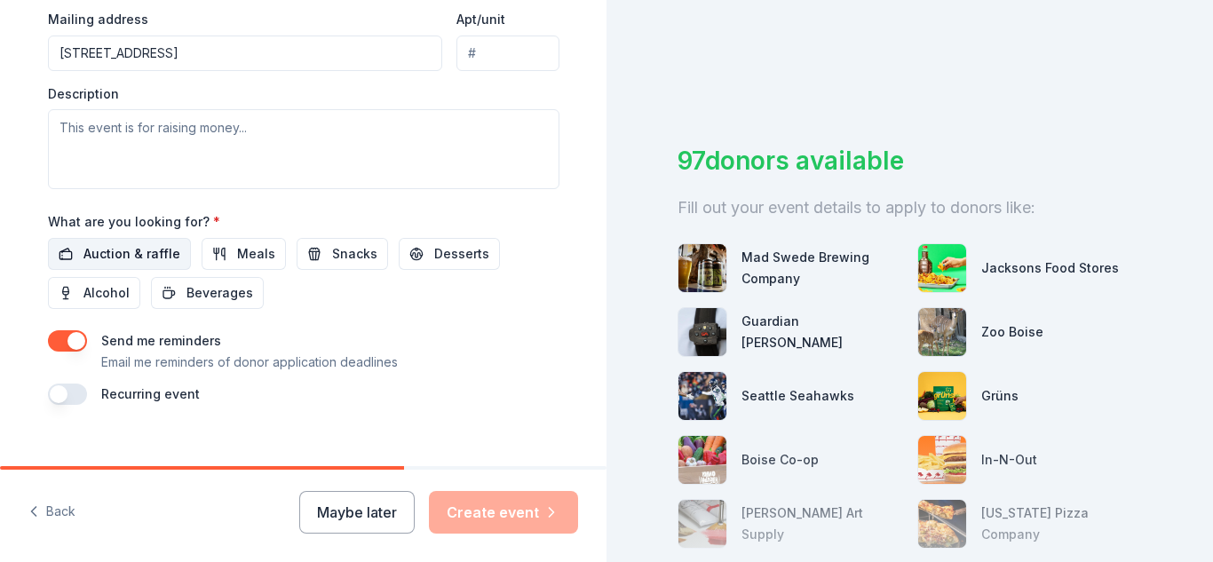
click at [106, 258] on span "Auction & raffle" at bounding box center [131, 253] width 97 height 21
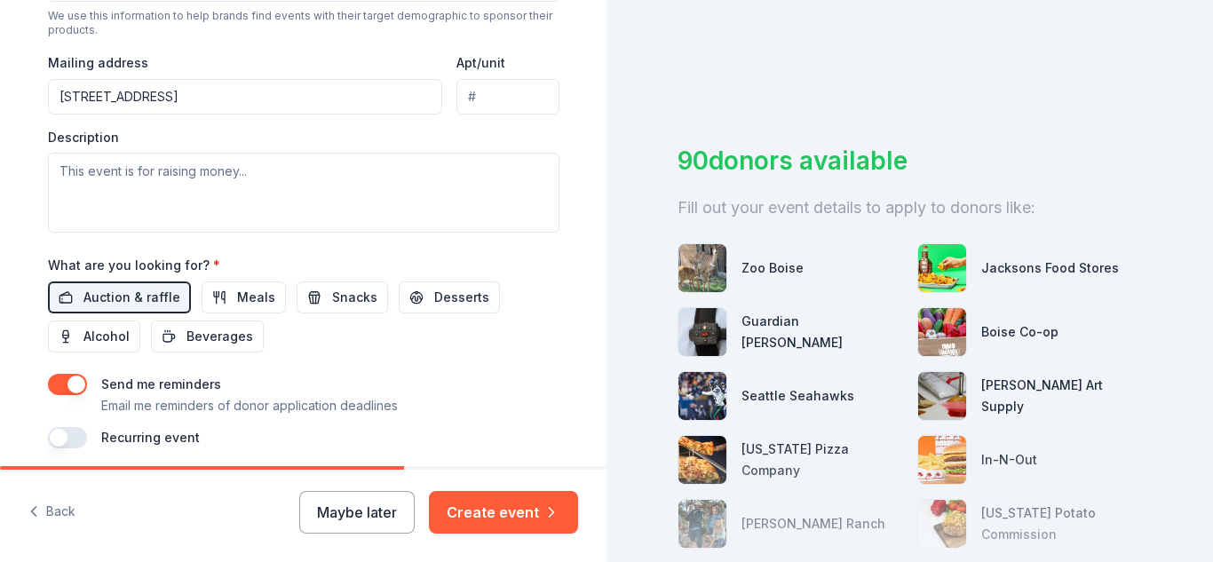
scroll to position [645, 0]
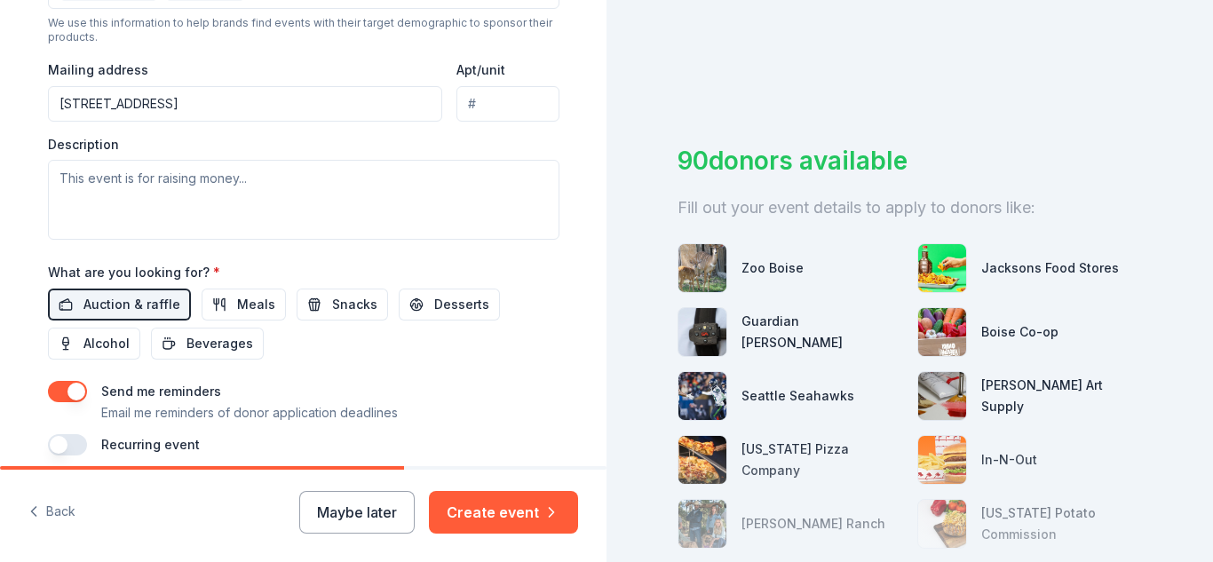
click at [66, 384] on button "button" at bounding box center [67, 391] width 39 height 21
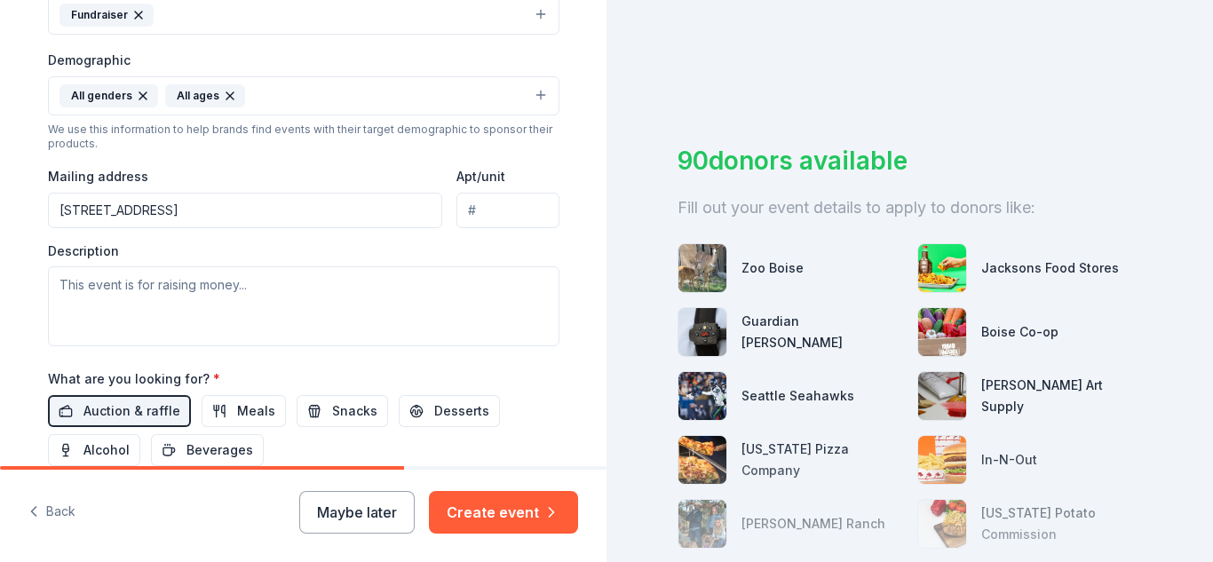
scroll to position [509, 0]
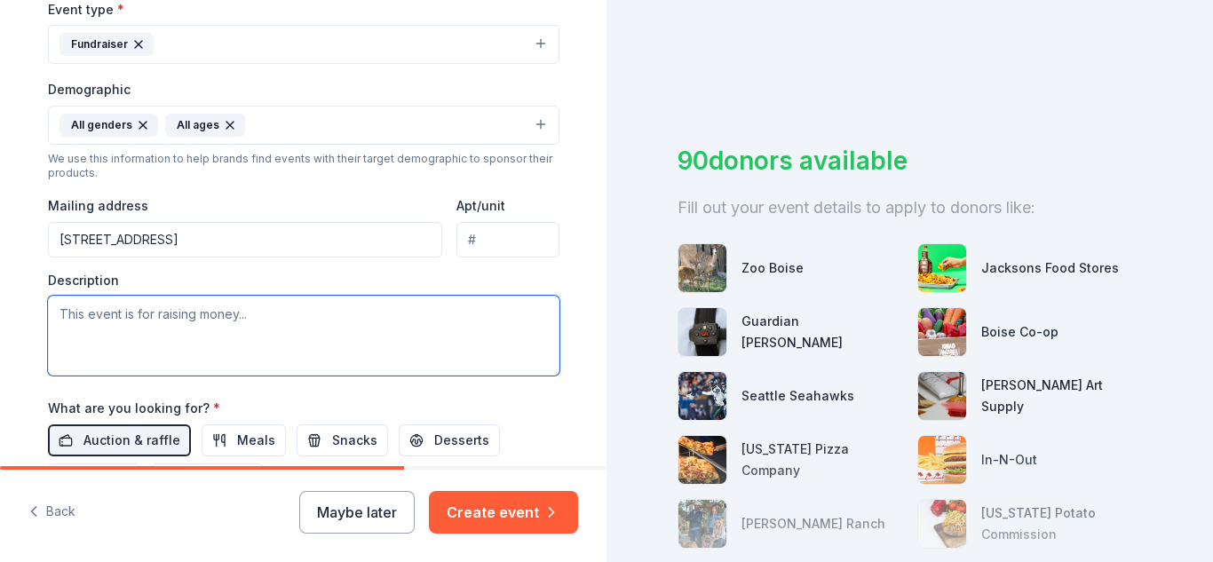
click at [283, 331] on textarea at bounding box center [303, 336] width 511 height 80
click at [306, 320] on textarea at bounding box center [303, 336] width 511 height 80
paste textarea "The Nampa FFA is seeking support to fund various learning opportunities, colleg…"
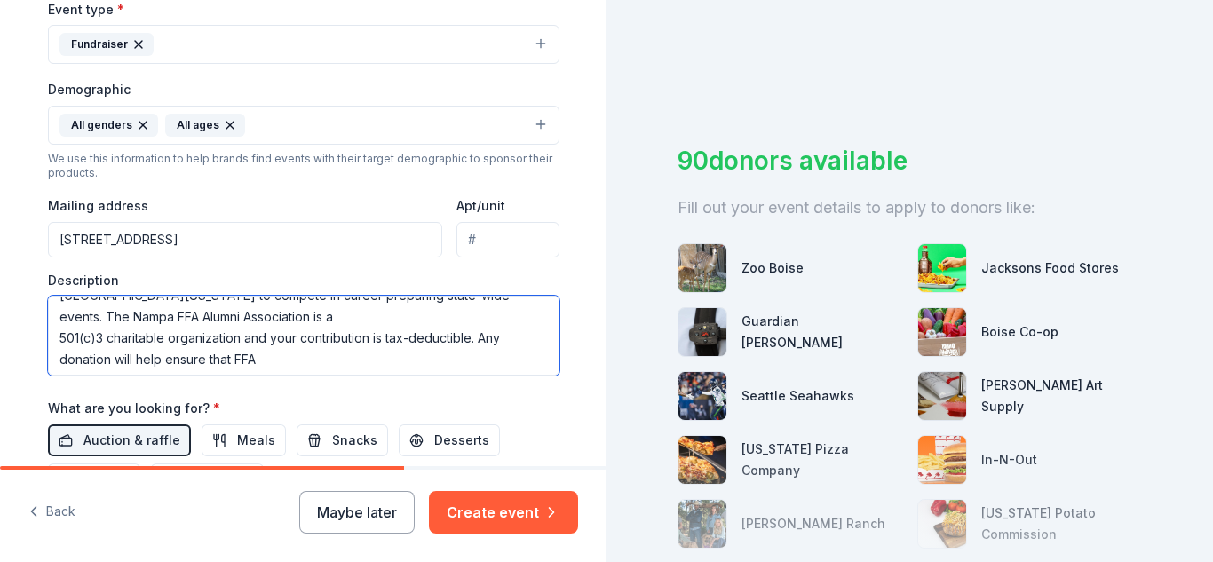
scroll to position [256, 0]
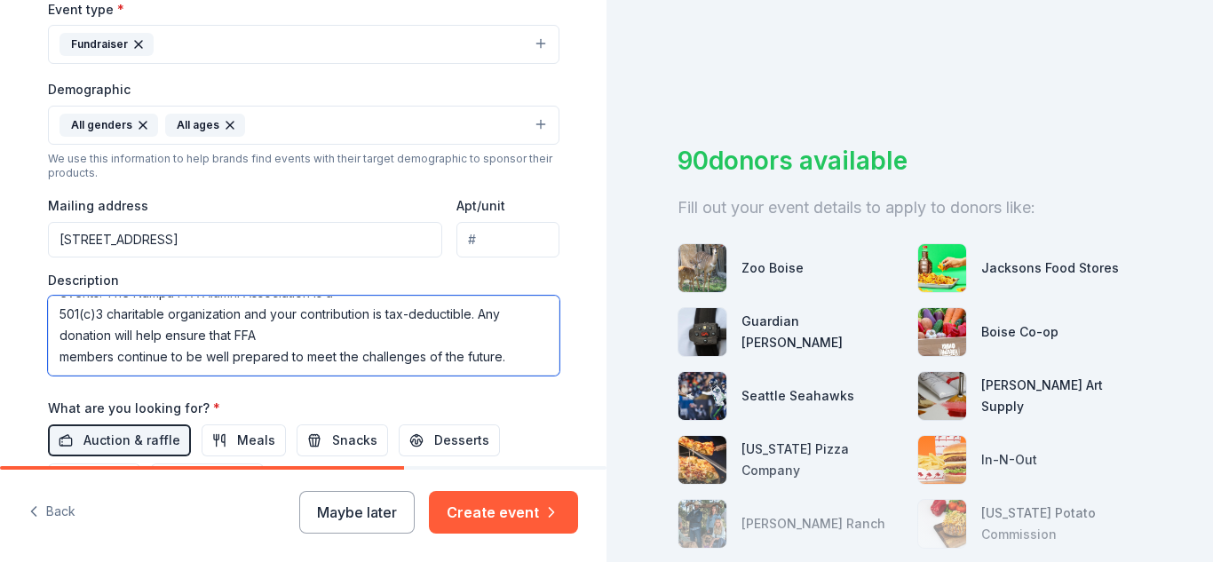
type textarea "The Nampa FFA is seeking support to fund various learning opportunities, colleg…"
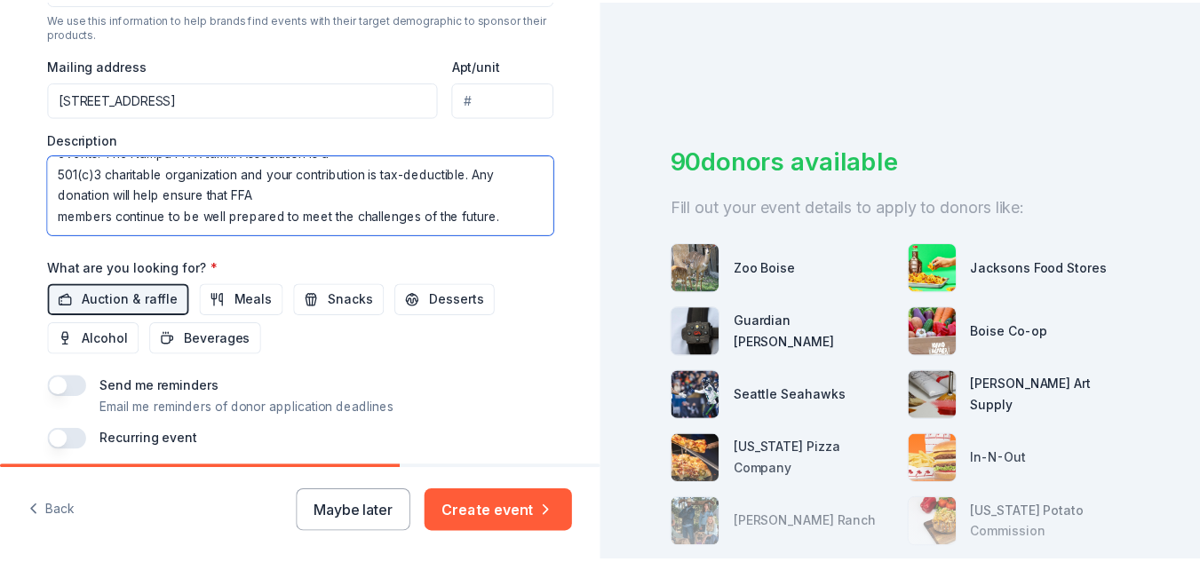
scroll to position [719, 0]
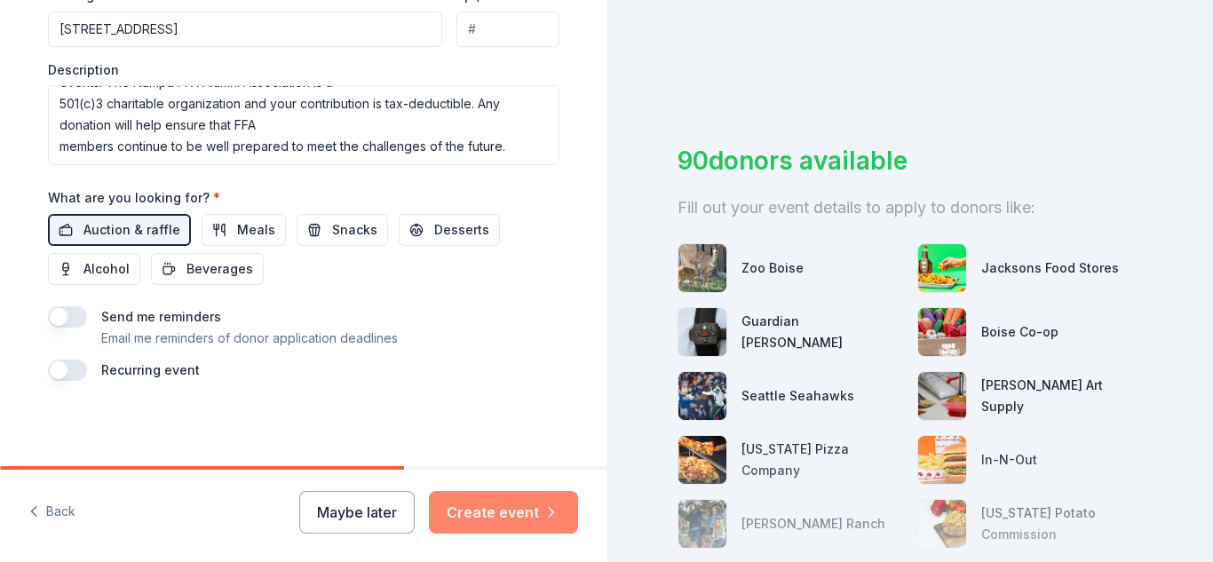
click at [523, 512] on button "Create event" at bounding box center [503, 512] width 149 height 43
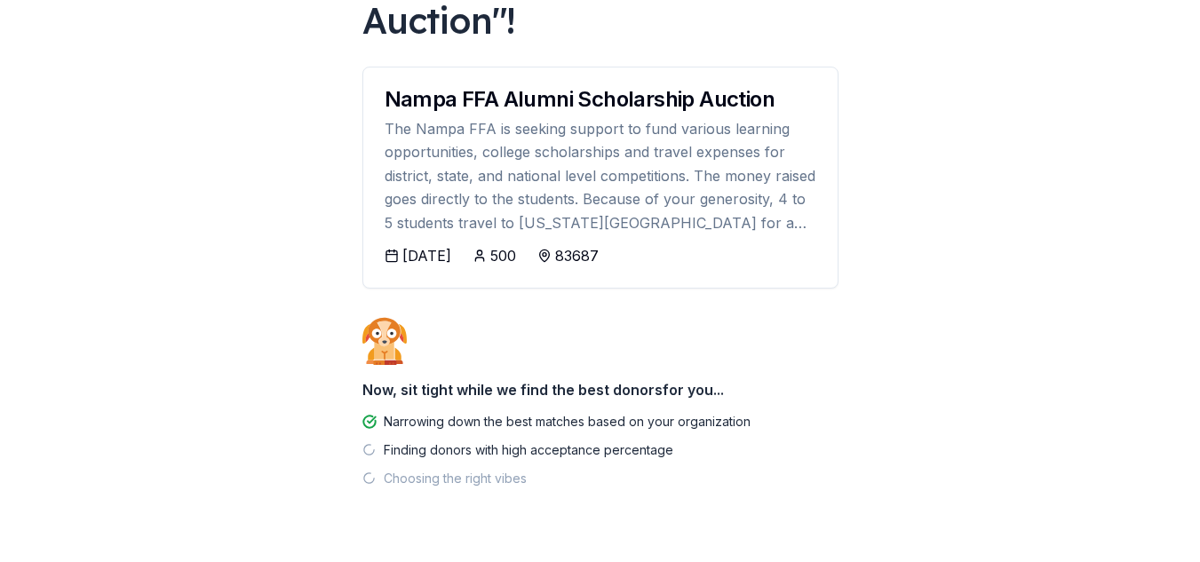
scroll to position [261, 0]
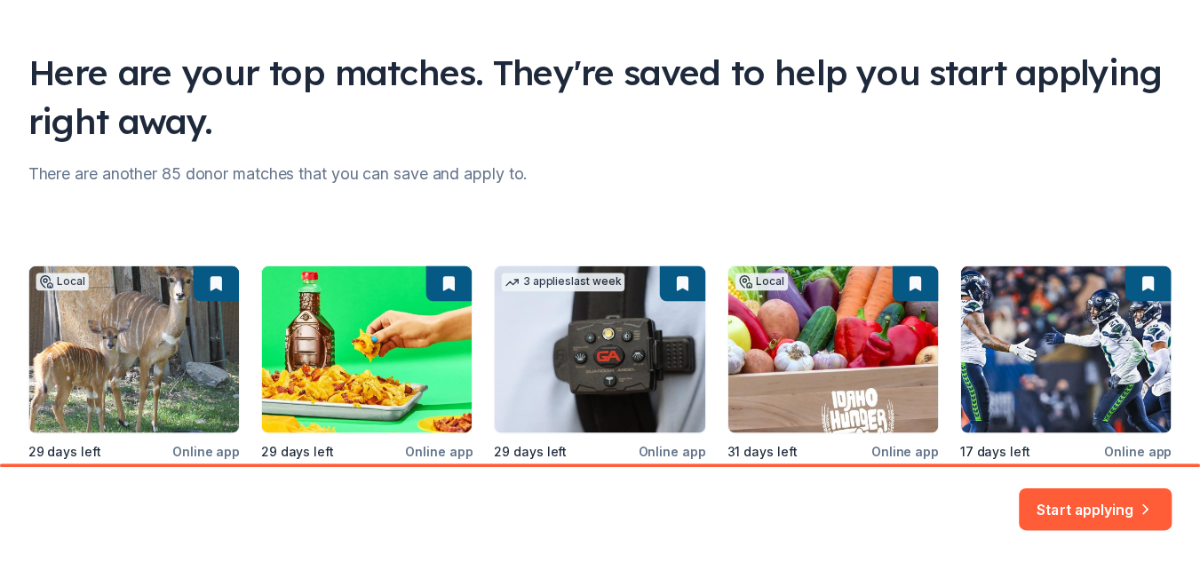
scroll to position [281, 0]
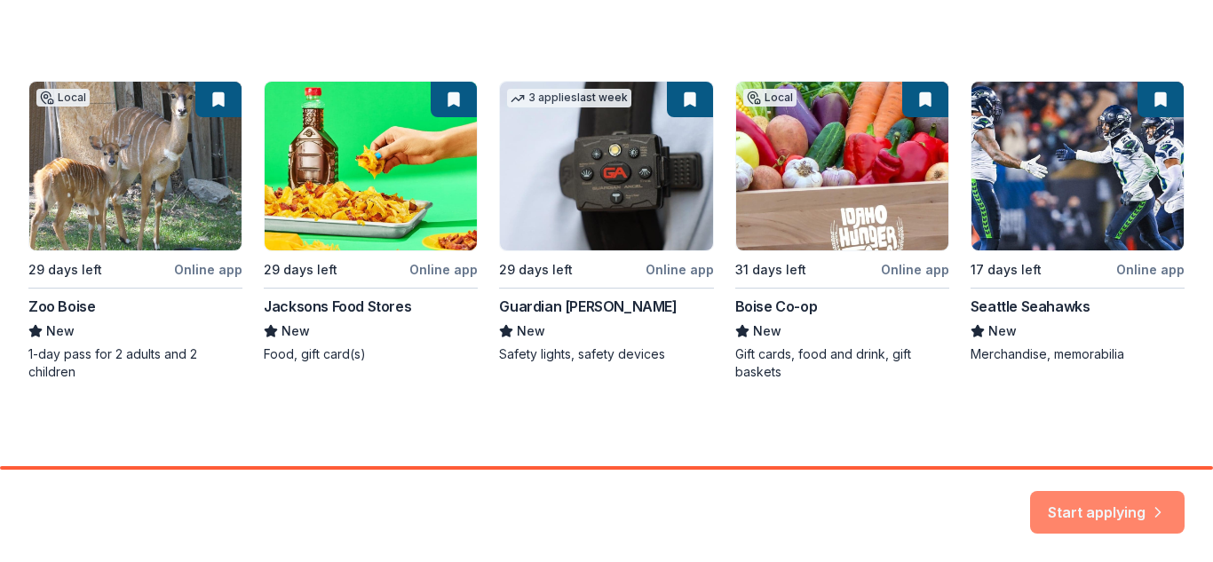
click at [1106, 511] on button "Start applying" at bounding box center [1107, 501] width 155 height 43
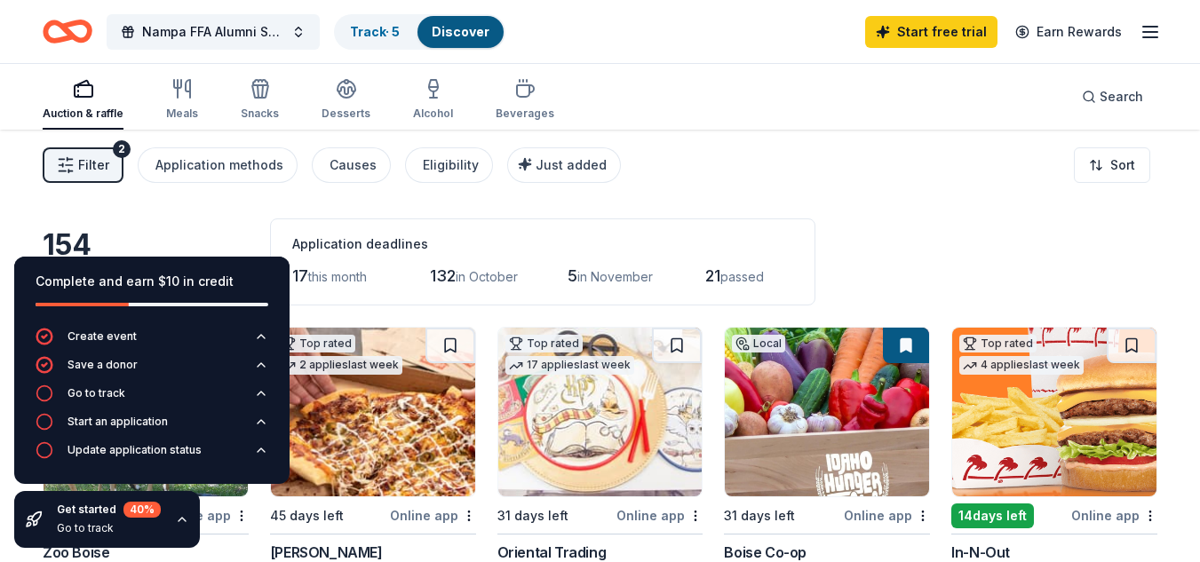
click at [180, 516] on icon "button" at bounding box center [182, 519] width 14 height 14
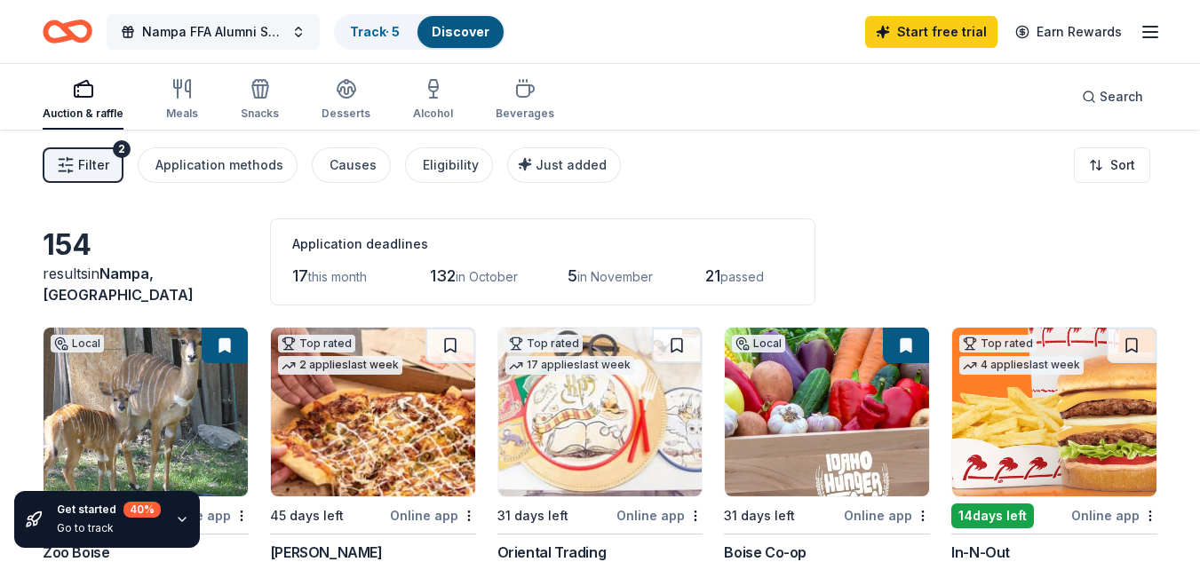
click at [209, 36] on span "Nampa FFA Alumni Scholarship Auction" at bounding box center [213, 31] width 142 height 21
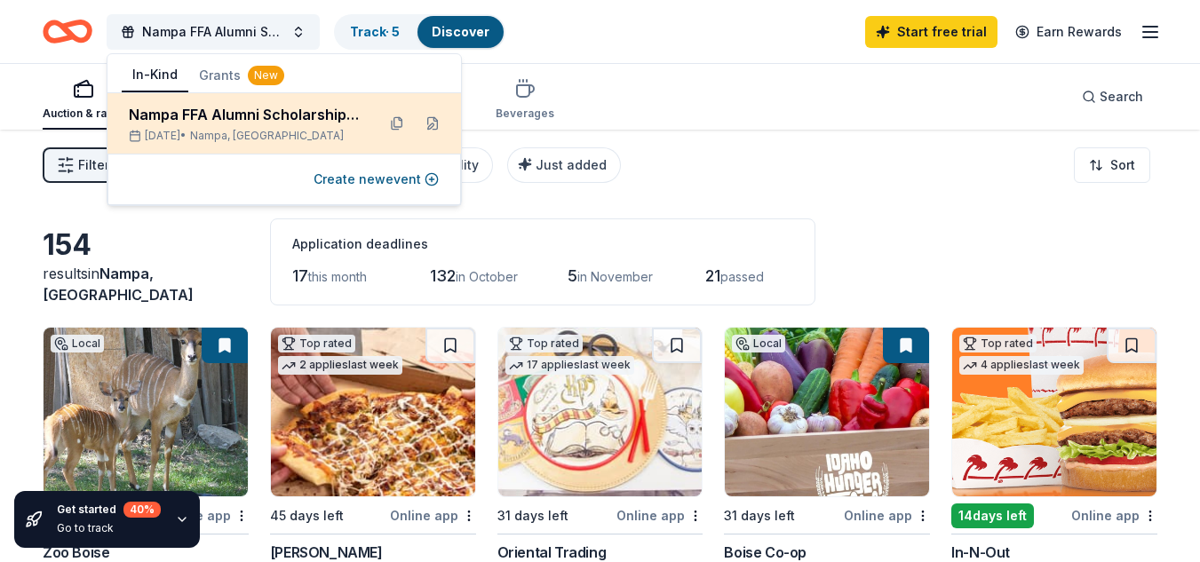
click at [247, 129] on span "Nampa, ID" at bounding box center [267, 136] width 154 height 14
click at [429, 125] on button at bounding box center [432, 123] width 28 height 28
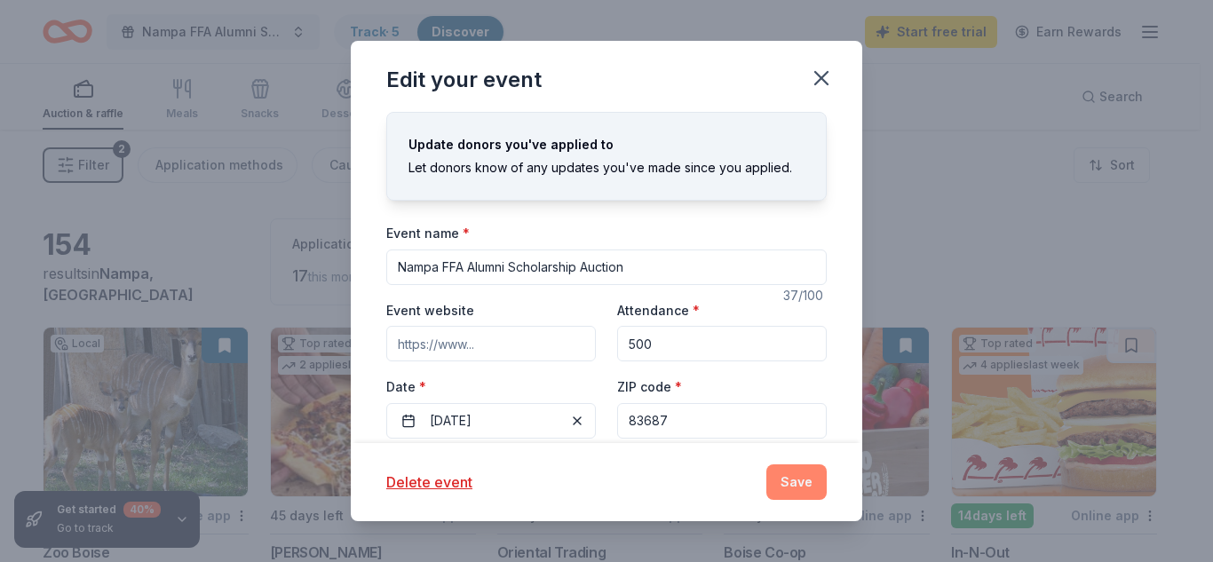
click at [806, 480] on button "Save" at bounding box center [796, 482] width 60 height 36
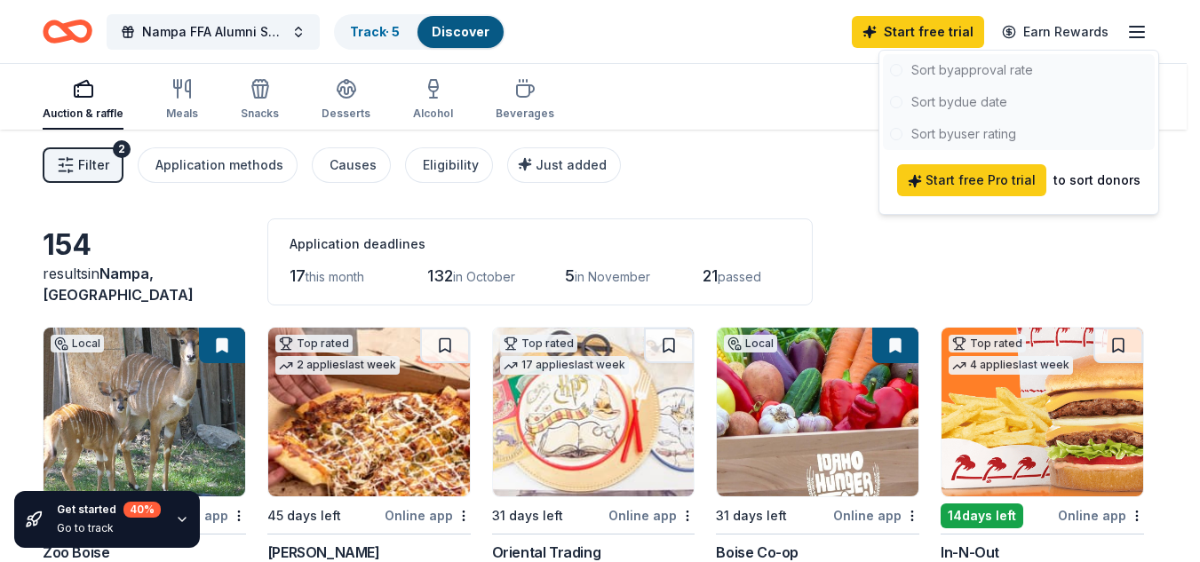
scroll to position [147, 0]
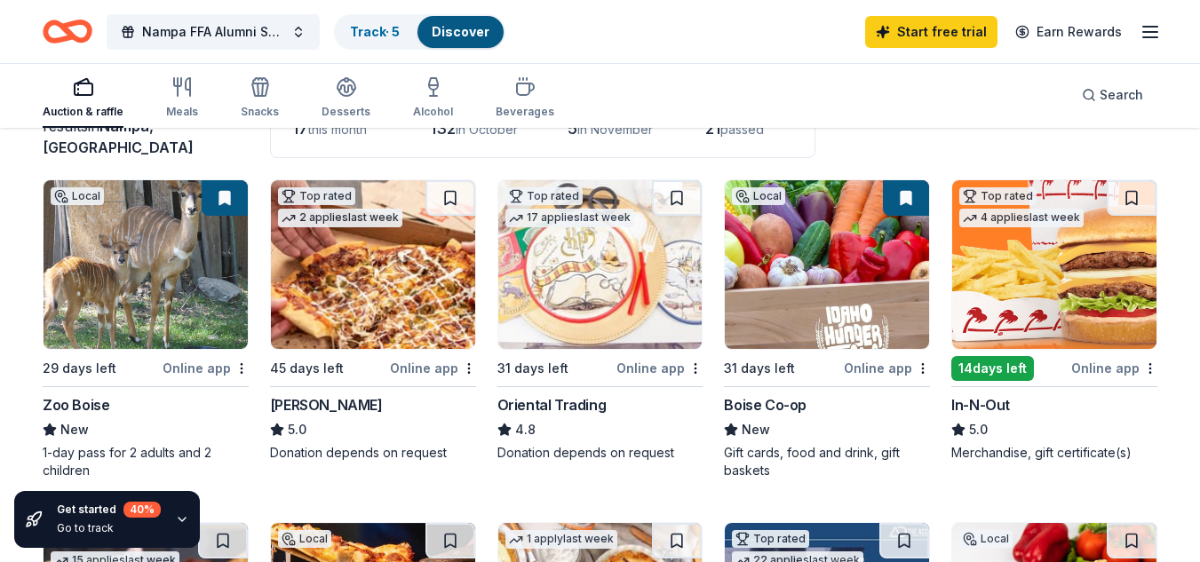
click at [118, 278] on img at bounding box center [146, 264] width 204 height 169
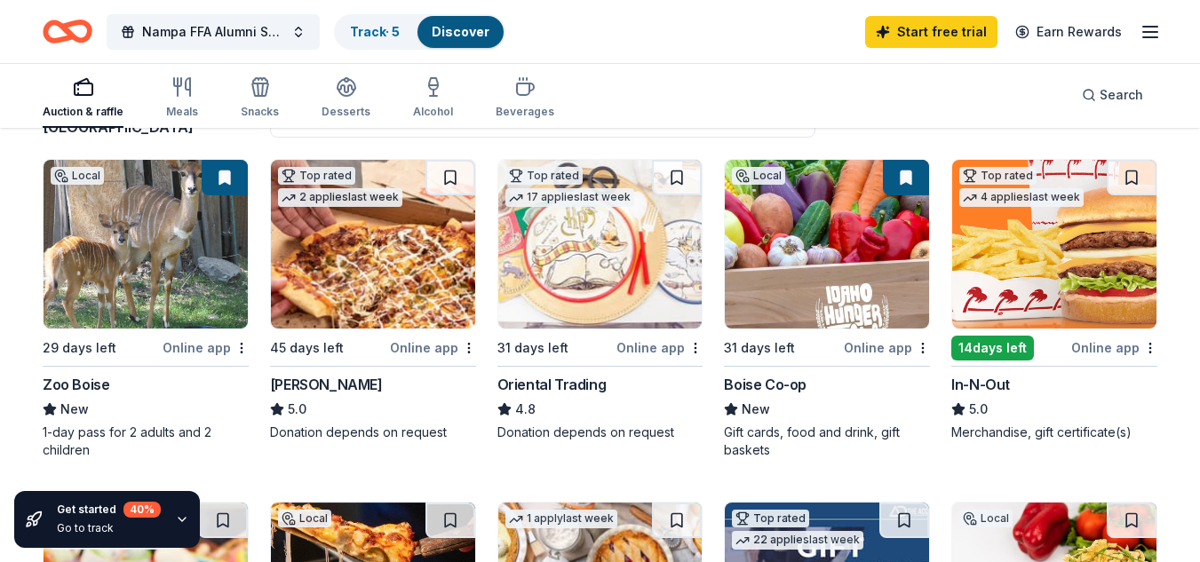
scroll to position [163, 0]
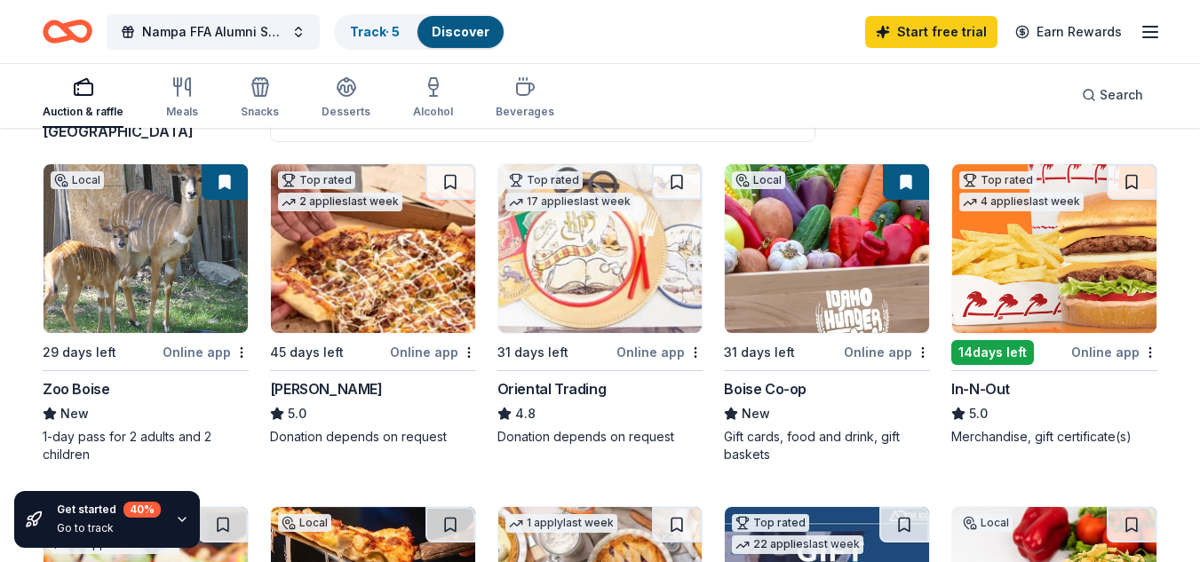
click at [1055, 235] on img at bounding box center [1054, 248] width 204 height 169
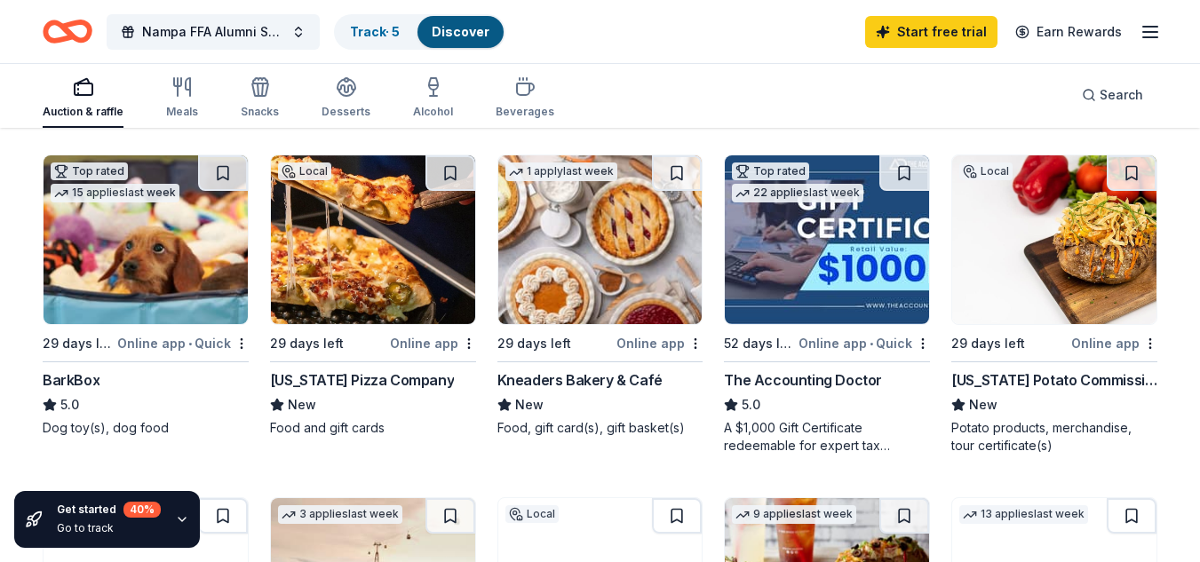
scroll to position [527, 0]
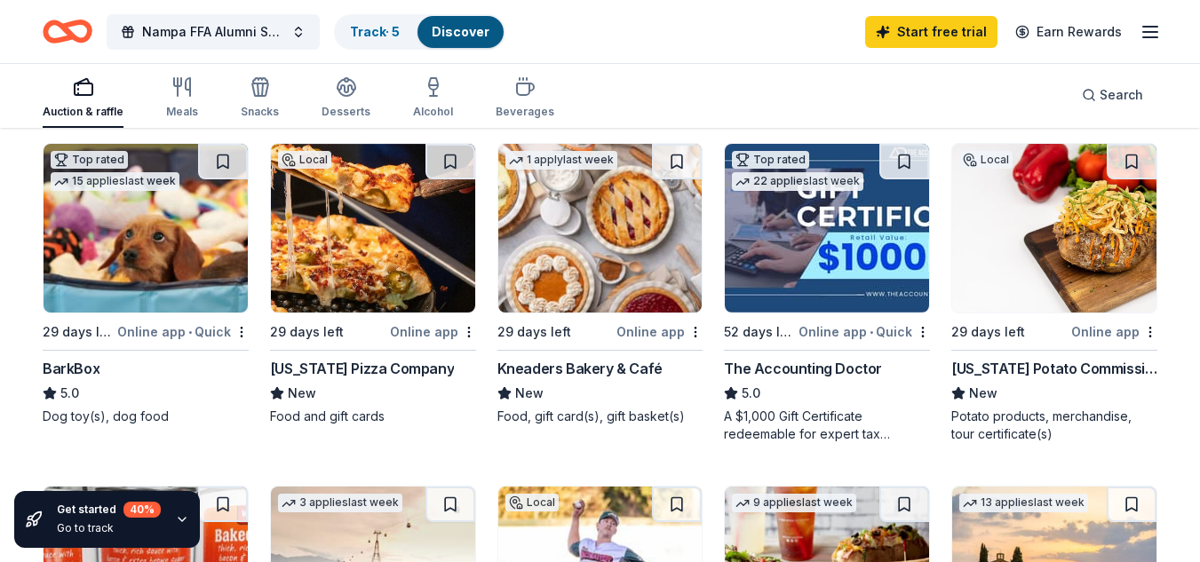
click at [1034, 246] on img at bounding box center [1054, 228] width 204 height 169
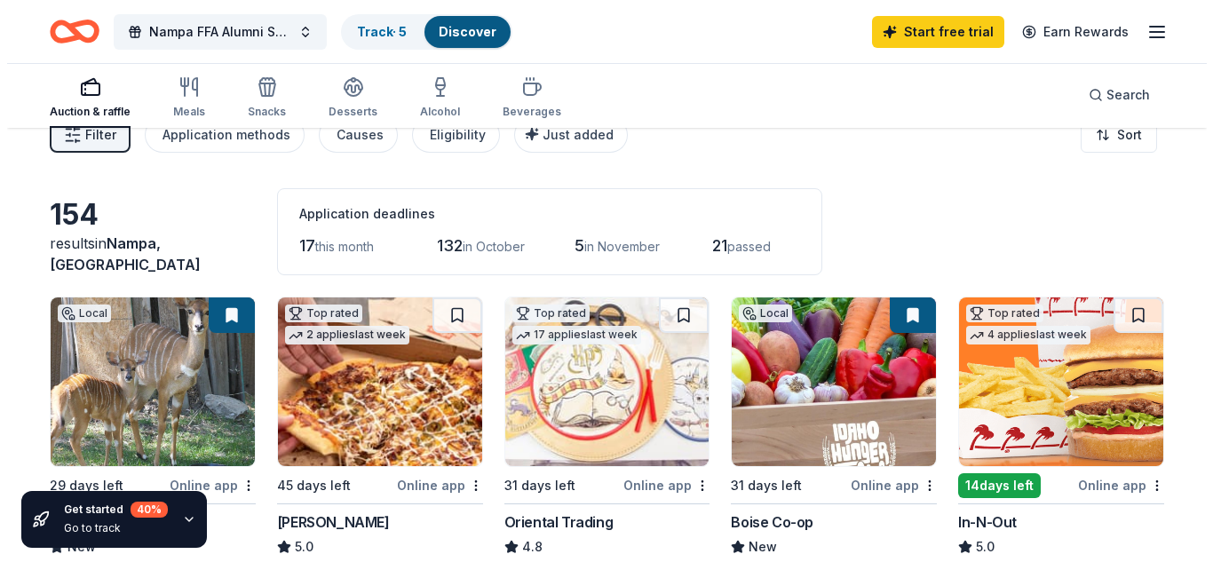
scroll to position [0, 0]
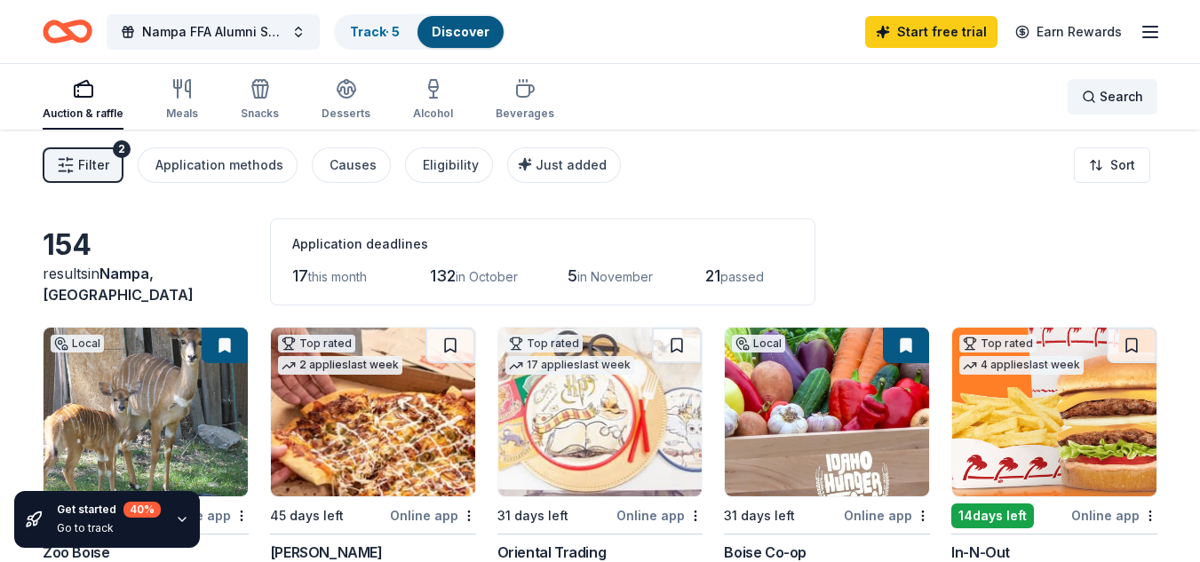
click at [1099, 90] on div "Search" at bounding box center [1112, 96] width 61 height 21
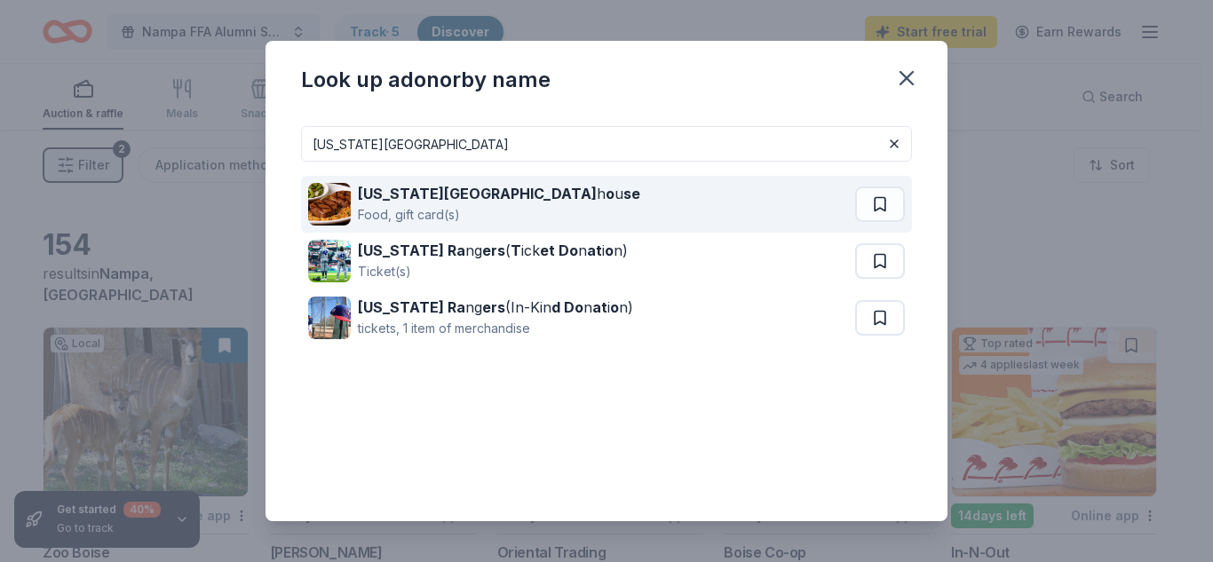
type input "Texas Road"
click at [682, 209] on div "Texas Road h o u se Food, gift card(s)" at bounding box center [581, 204] width 547 height 57
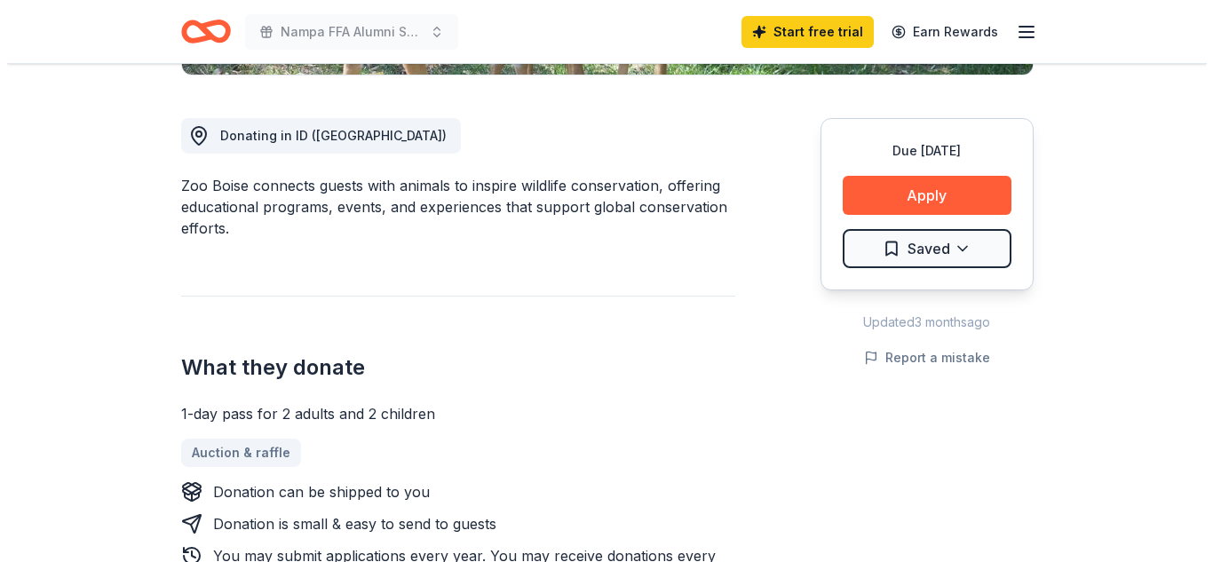
scroll to position [473, 0]
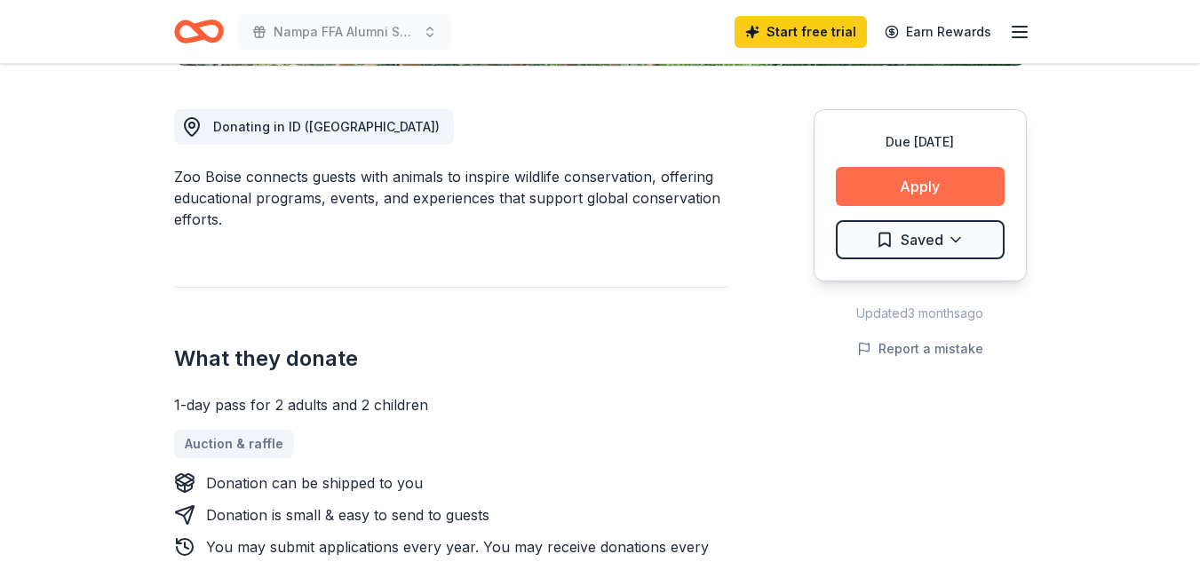
click at [958, 178] on button "Apply" at bounding box center [920, 186] width 169 height 39
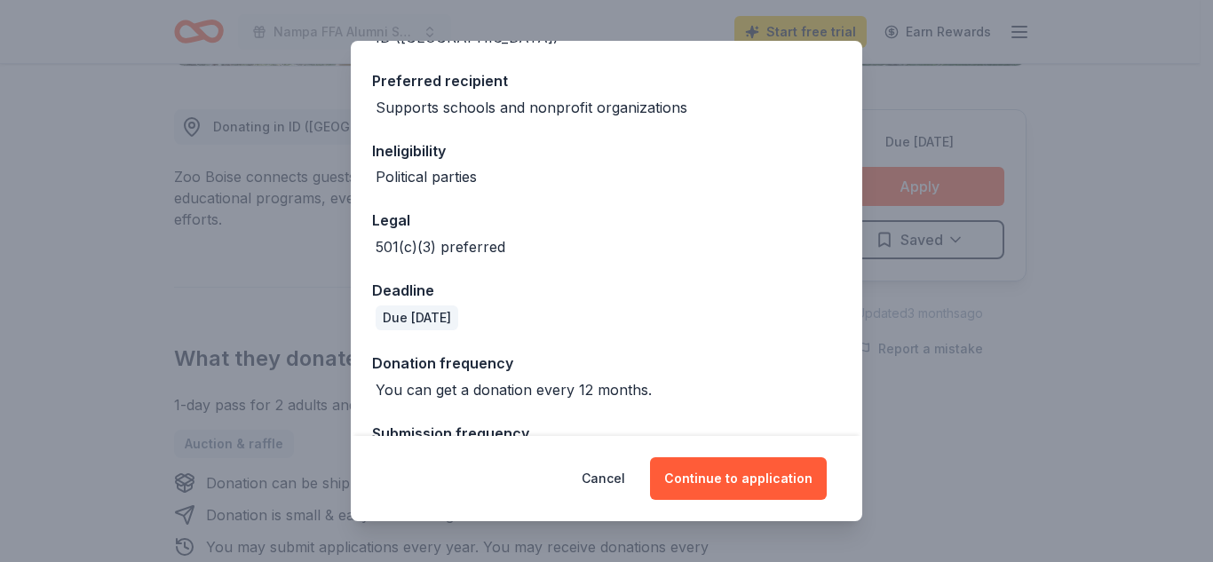
scroll to position [310, 0]
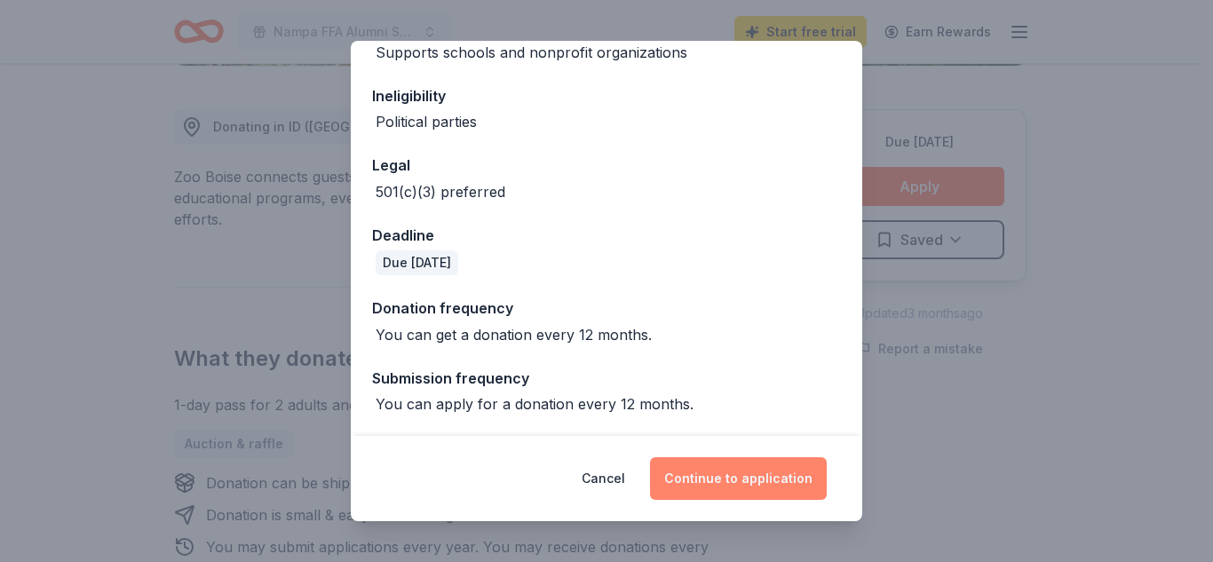
click at [743, 485] on button "Continue to application" at bounding box center [738, 478] width 177 height 43
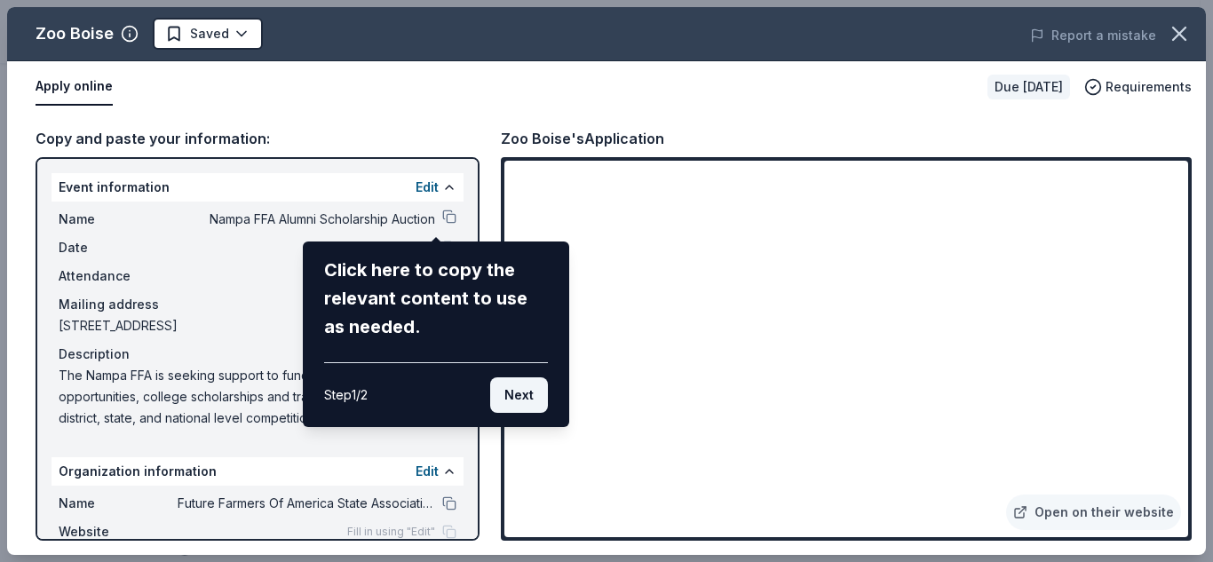
click at [526, 399] on button "Next" at bounding box center [519, 395] width 58 height 36
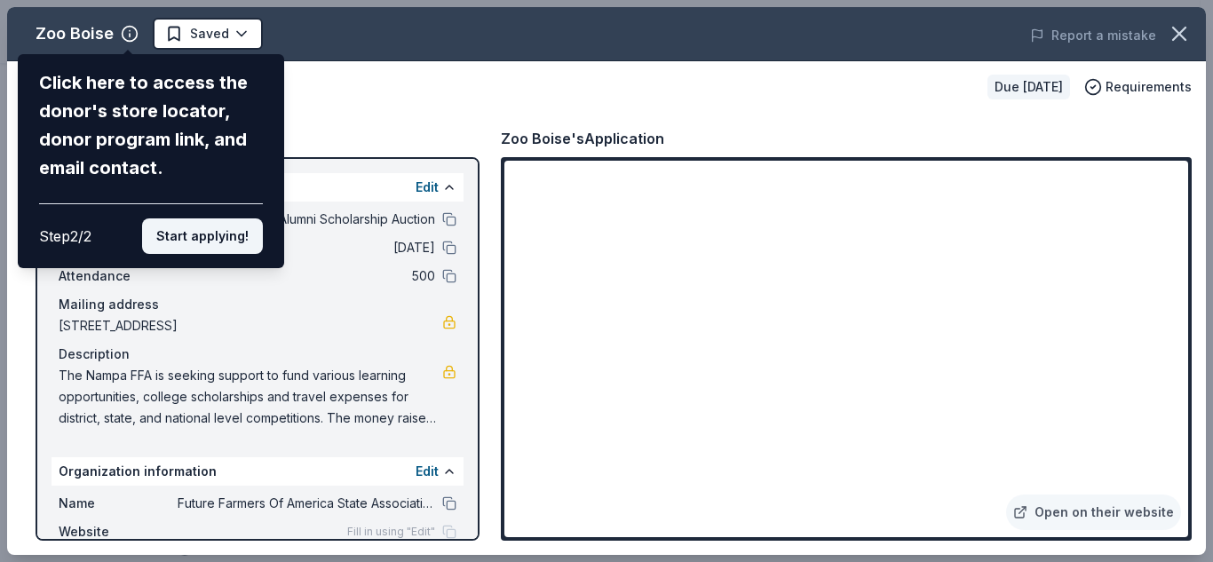
click at [229, 234] on button "Start applying!" at bounding box center [202, 236] width 121 height 36
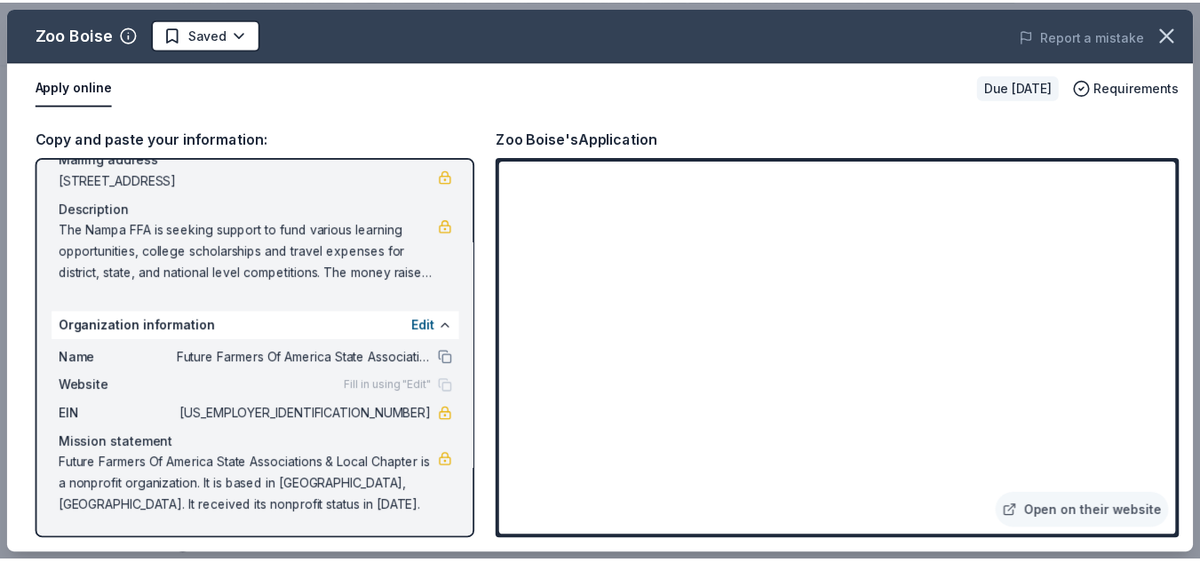
scroll to position [0, 0]
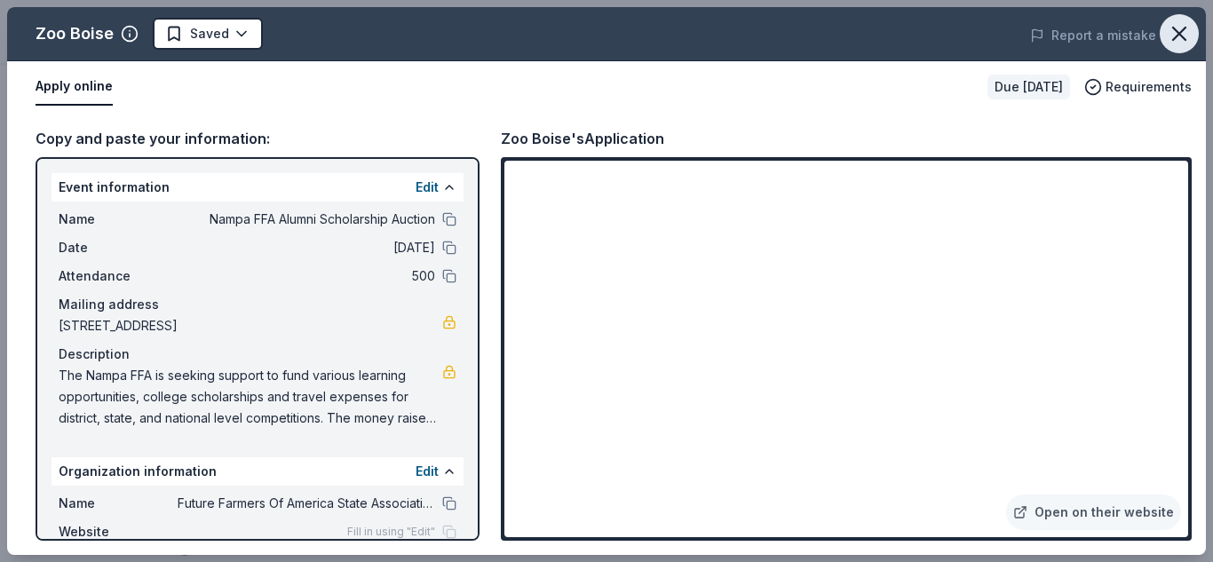
click at [1176, 27] on icon "button" at bounding box center [1179, 33] width 25 height 25
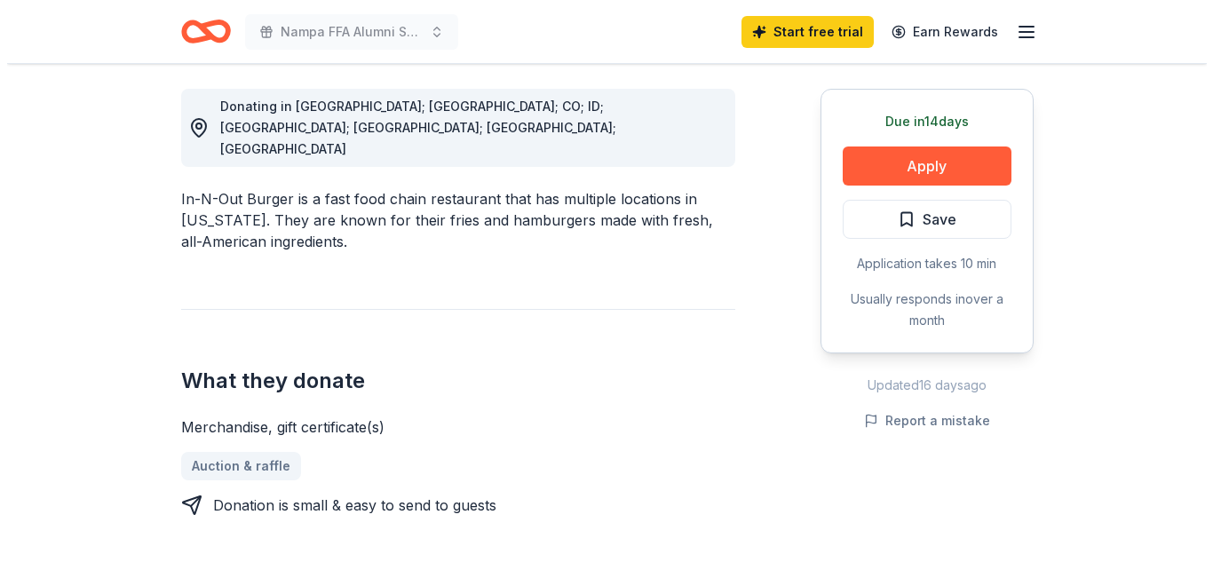
scroll to position [498, 0]
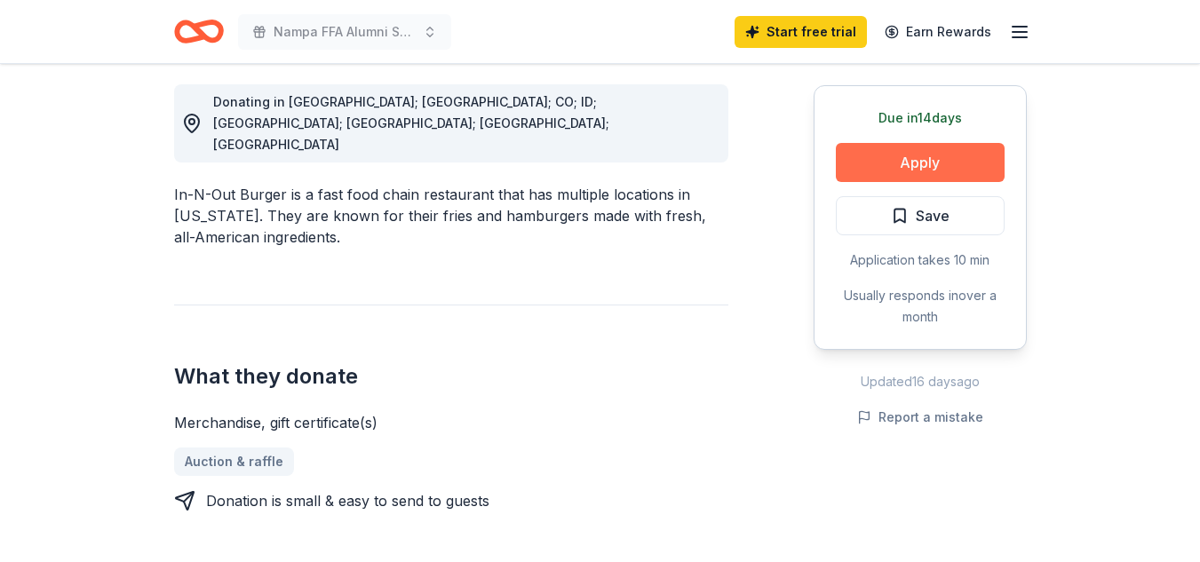
click at [867, 155] on button "Apply" at bounding box center [920, 162] width 169 height 39
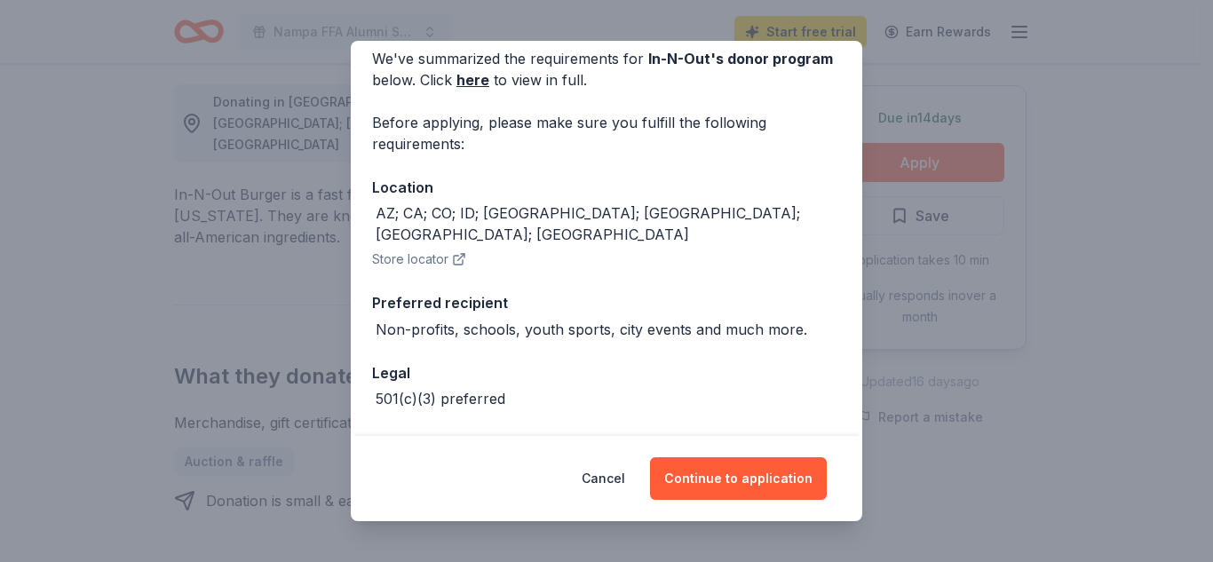
scroll to position [126, 0]
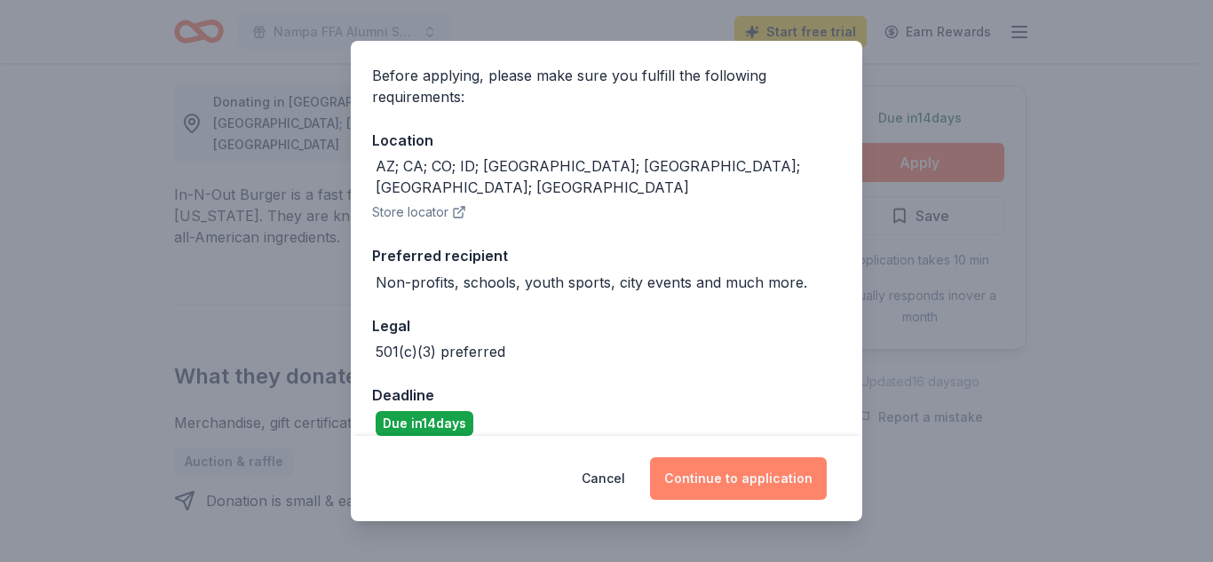
click at [736, 465] on button "Continue to application" at bounding box center [738, 478] width 177 height 43
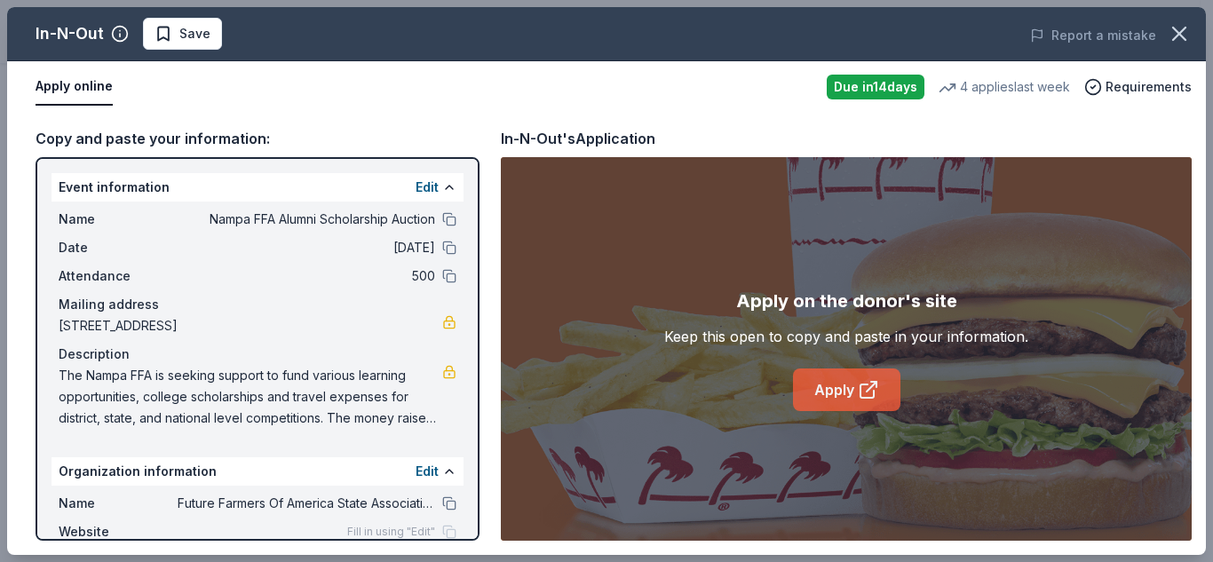
click at [870, 393] on icon at bounding box center [868, 389] width 21 height 21
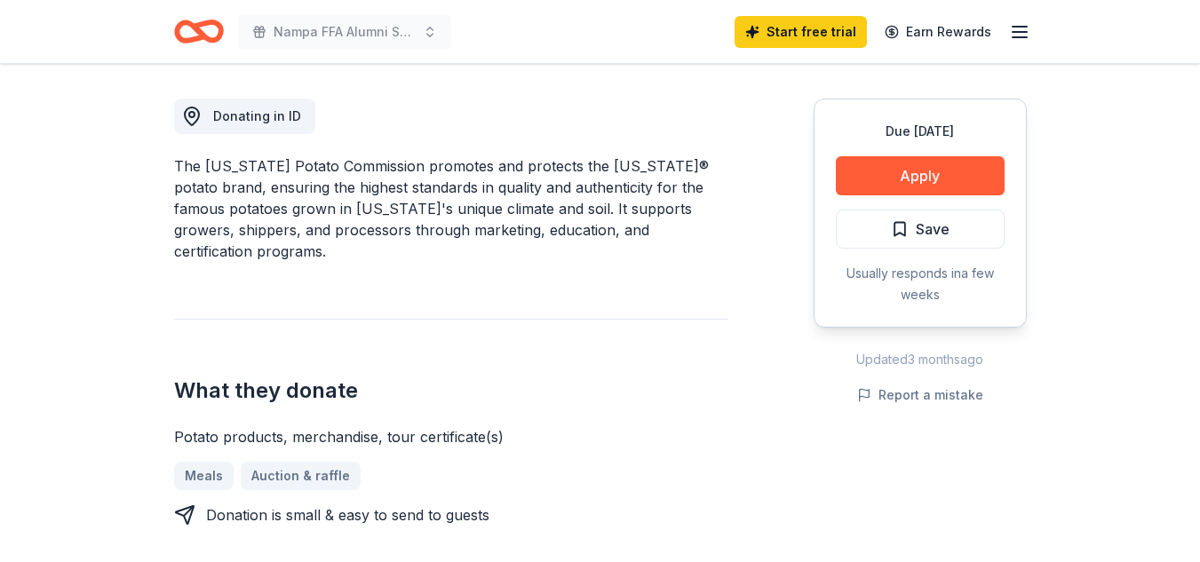
scroll to position [476, 0]
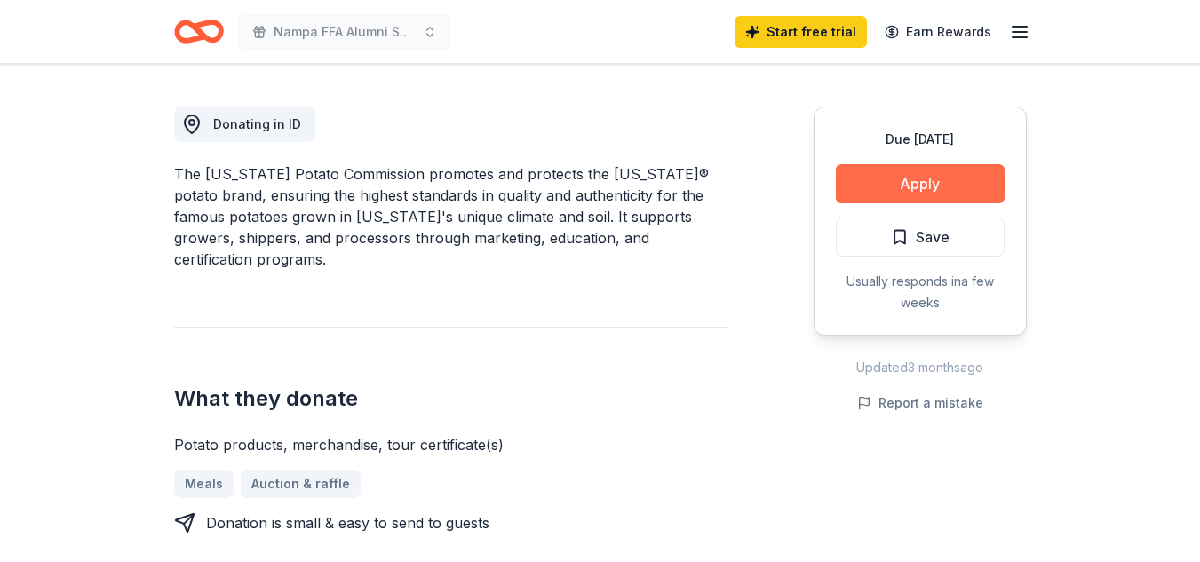
click at [910, 178] on button "Apply" at bounding box center [920, 183] width 169 height 39
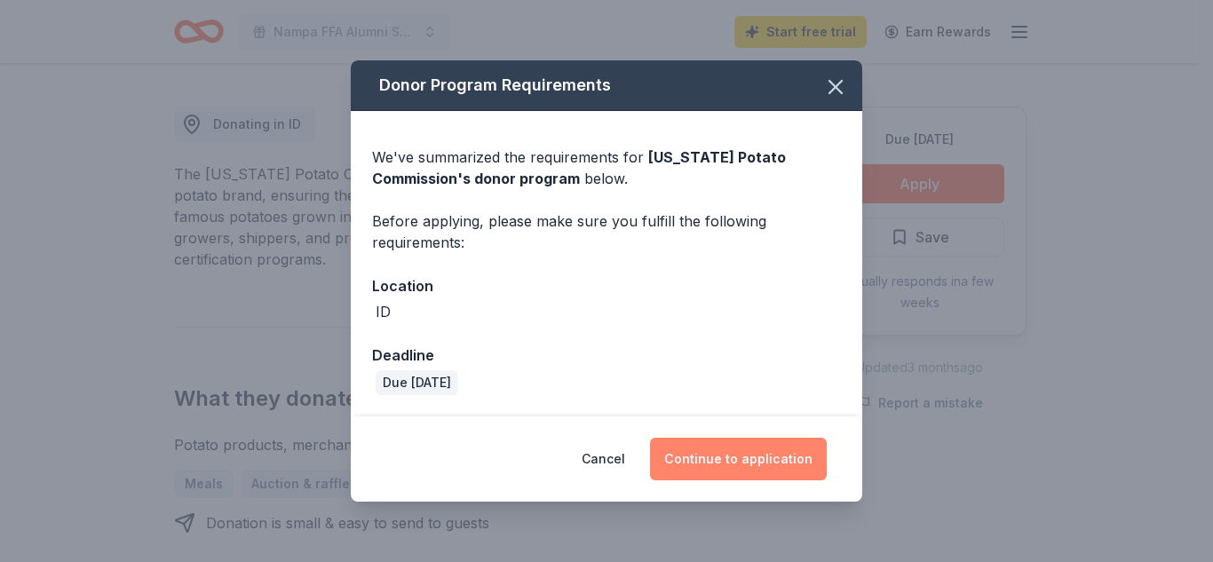
click at [739, 453] on button "Continue to application" at bounding box center [738, 459] width 177 height 43
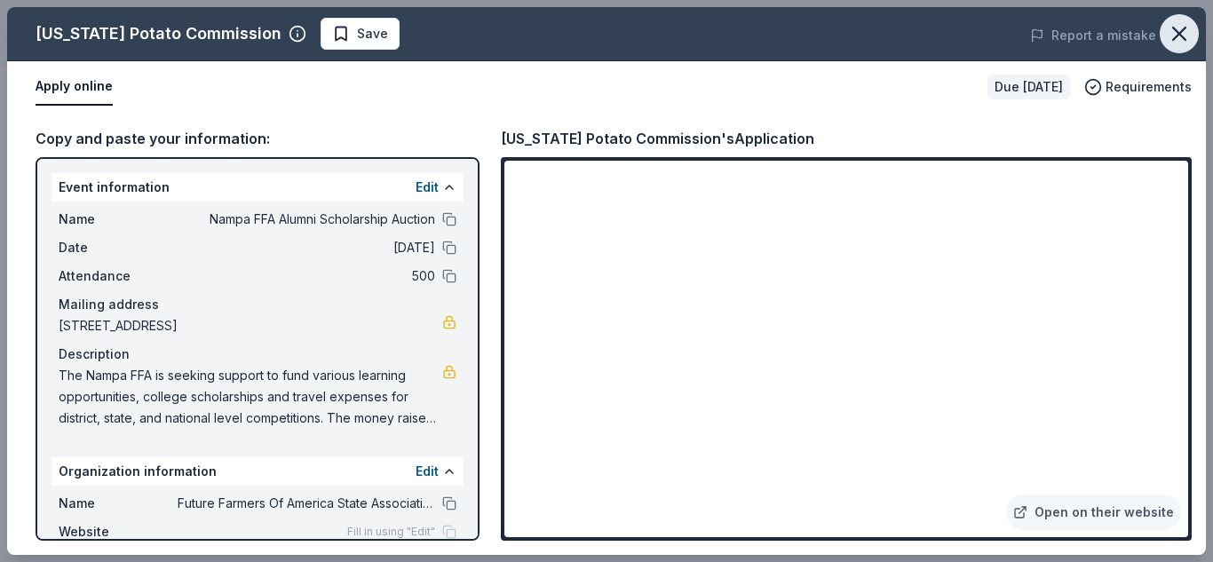
click at [1186, 36] on icon "button" at bounding box center [1179, 33] width 25 height 25
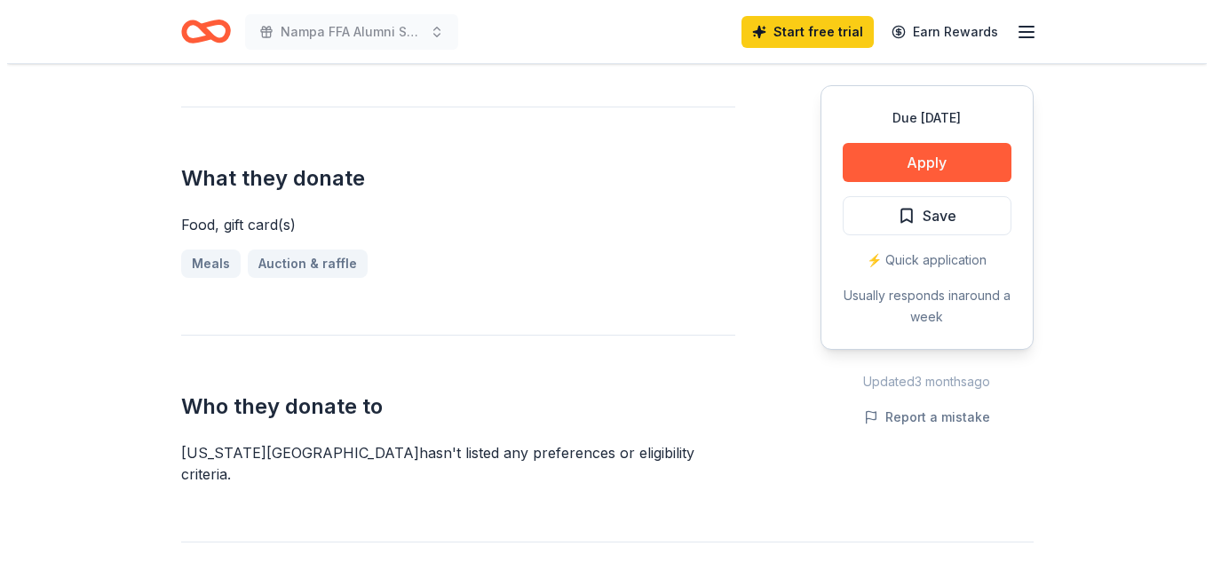
scroll to position [645, 0]
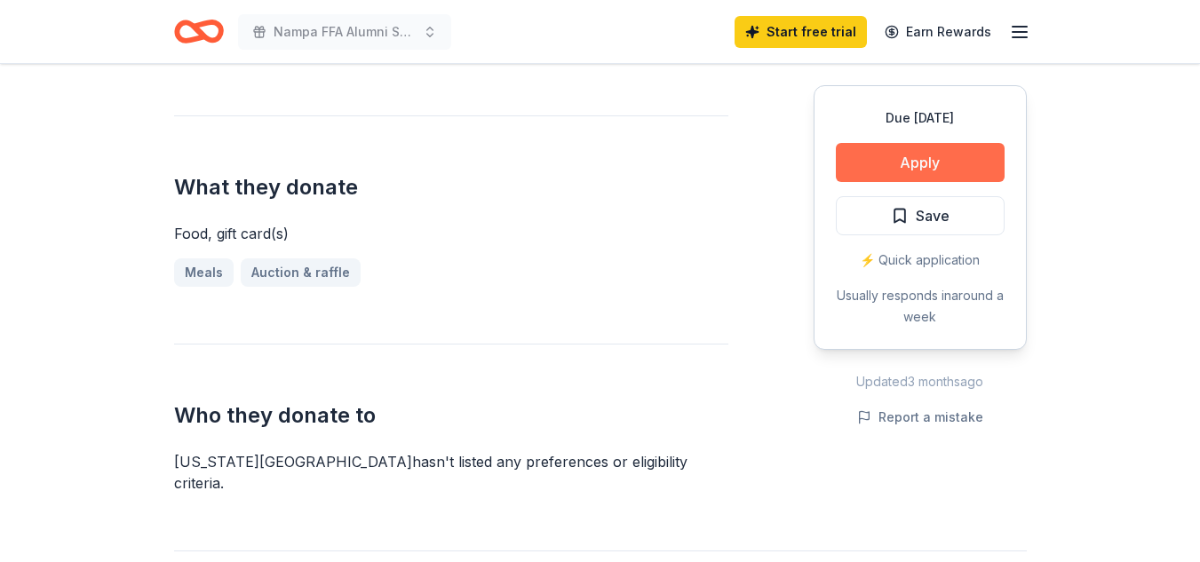
click at [968, 169] on button "Apply" at bounding box center [920, 162] width 169 height 39
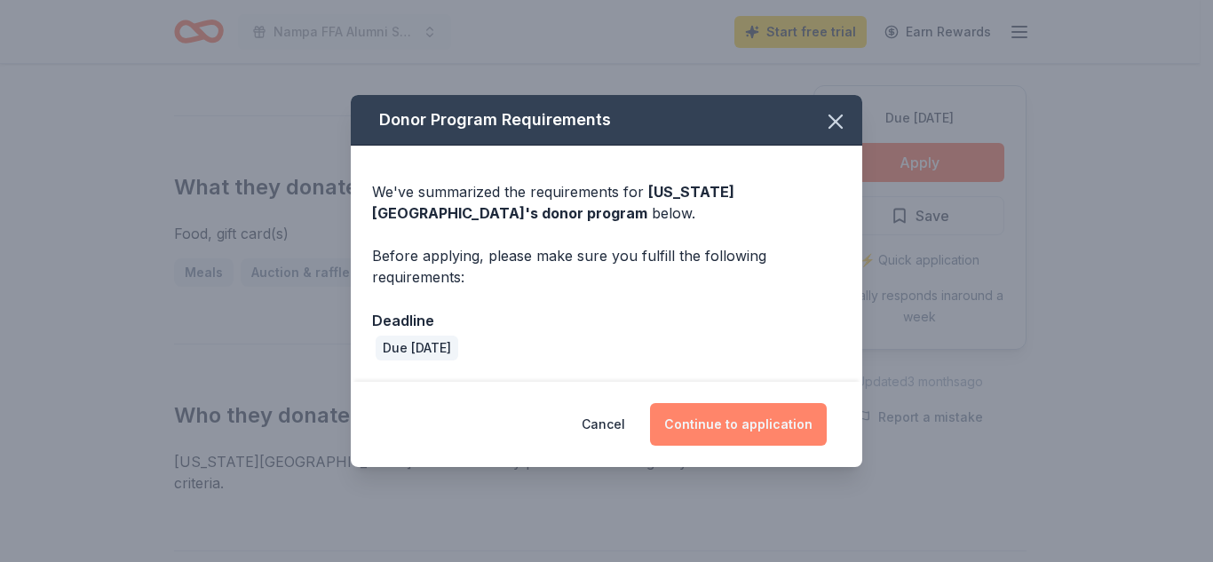
click at [730, 424] on button "Continue to application" at bounding box center [738, 424] width 177 height 43
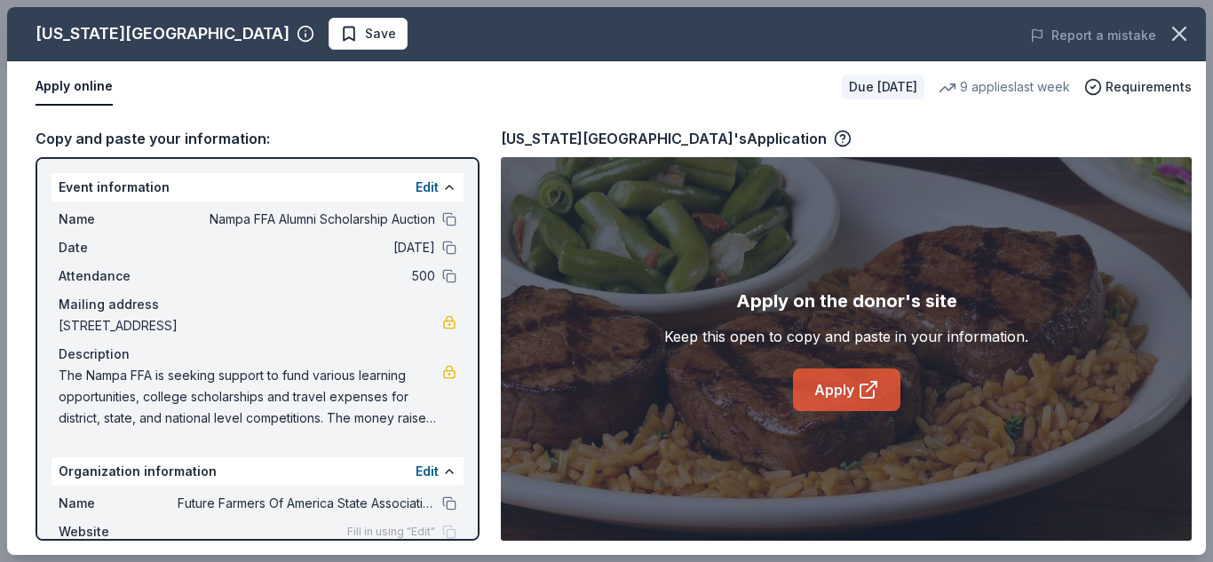
click at [832, 391] on link "Apply" at bounding box center [846, 390] width 107 height 43
click at [867, 395] on icon at bounding box center [868, 389] width 21 height 21
